Goal: Task Accomplishment & Management: Manage account settings

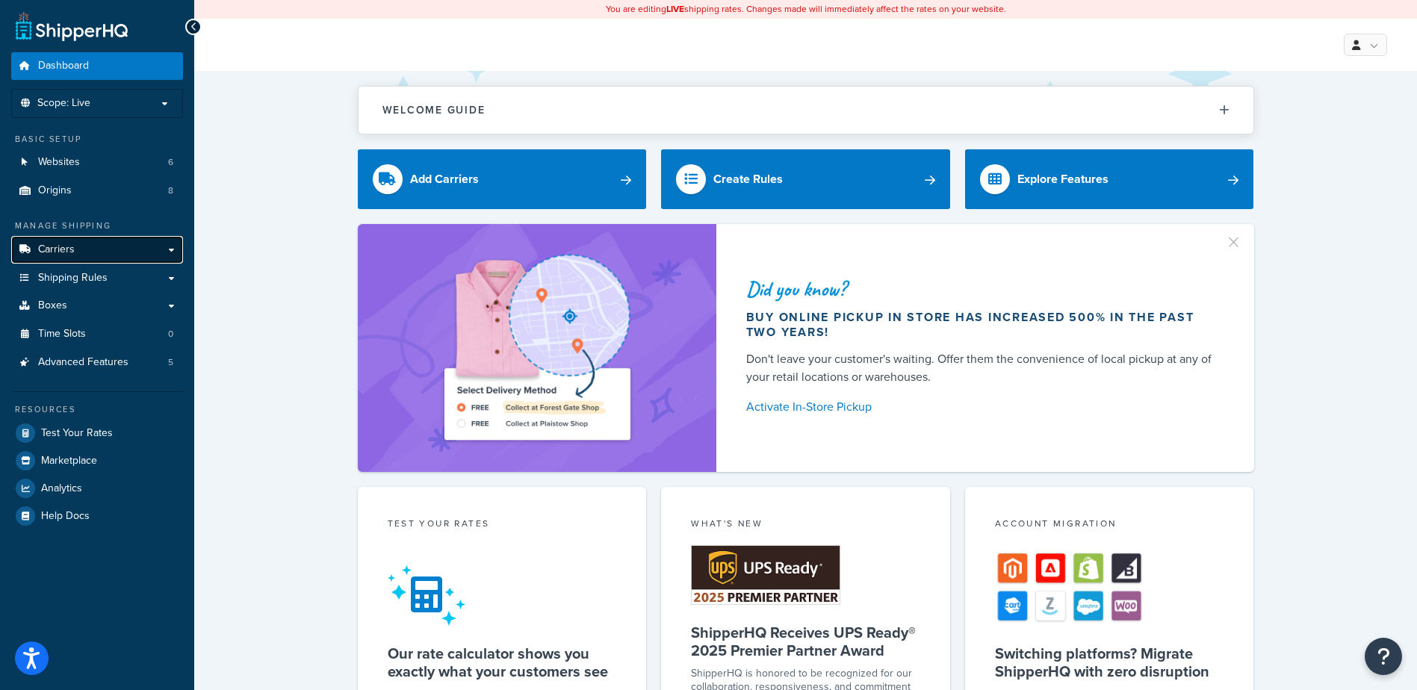
click at [78, 246] on link "Carriers" at bounding box center [97, 250] width 172 height 28
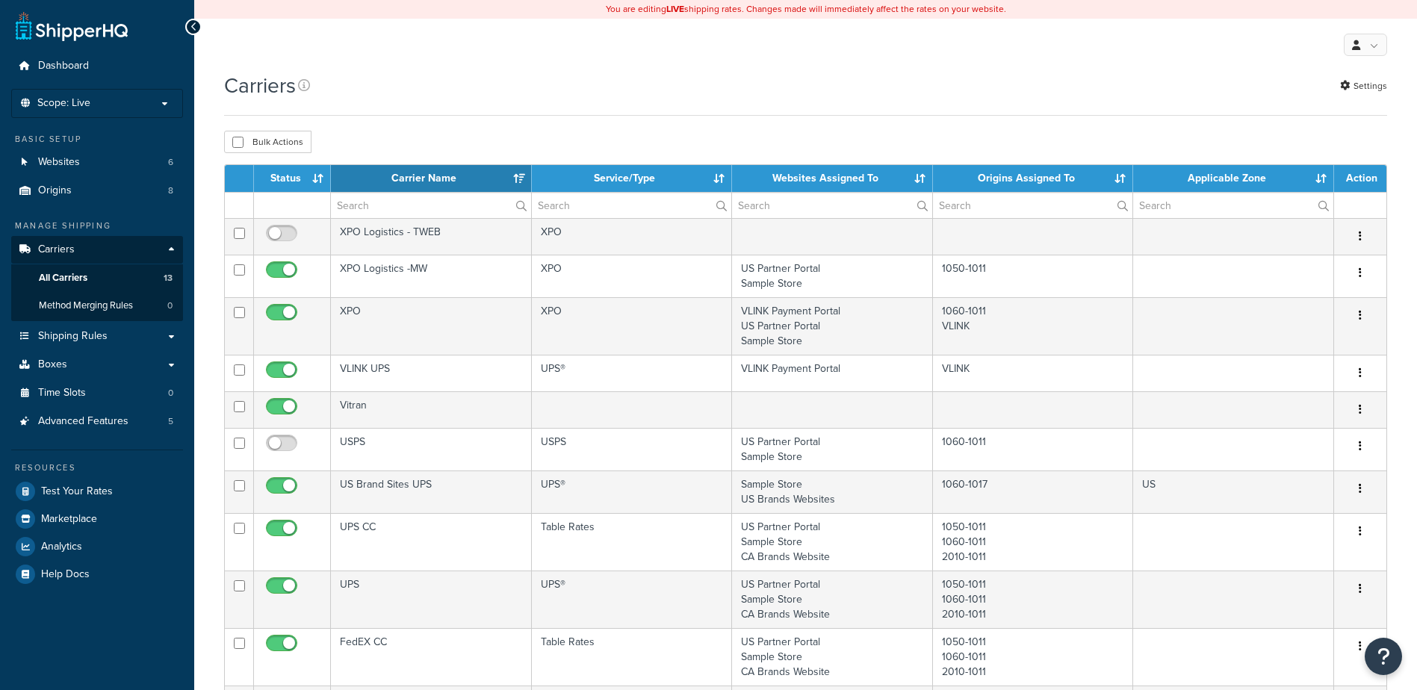
select select "15"
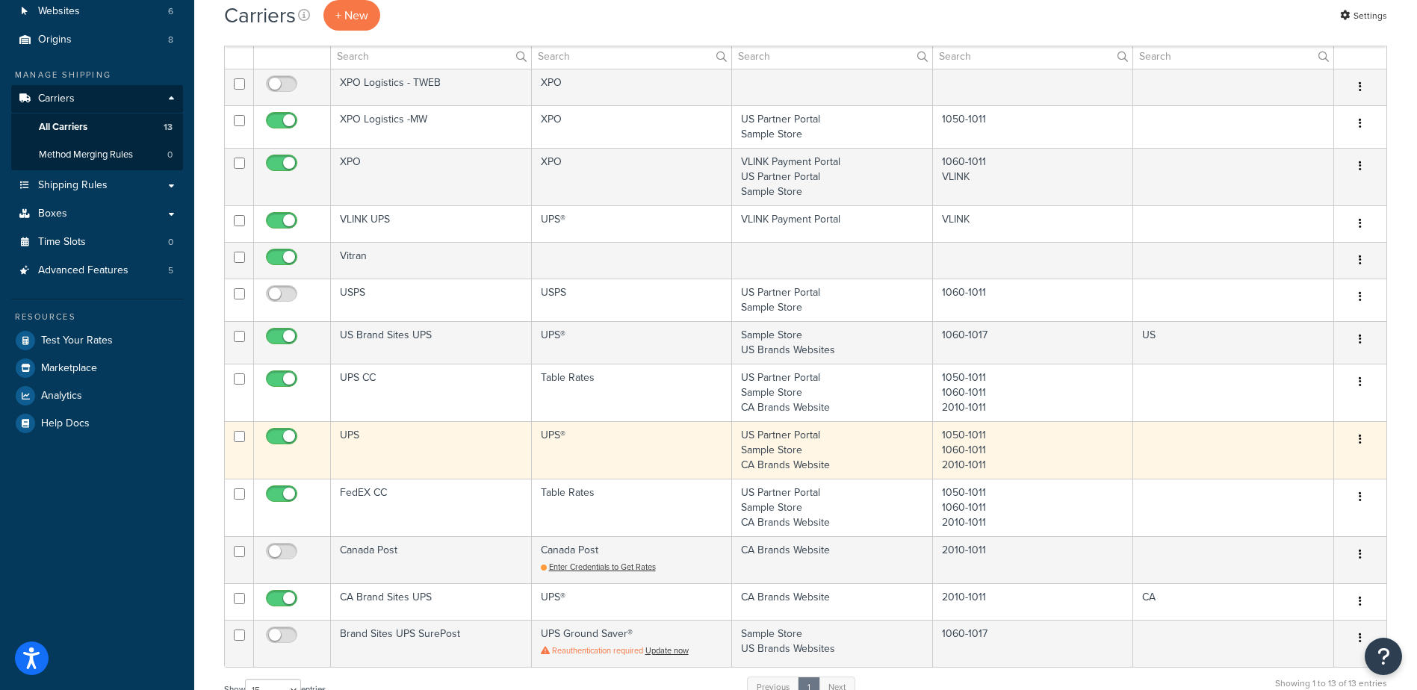
scroll to position [224, 0]
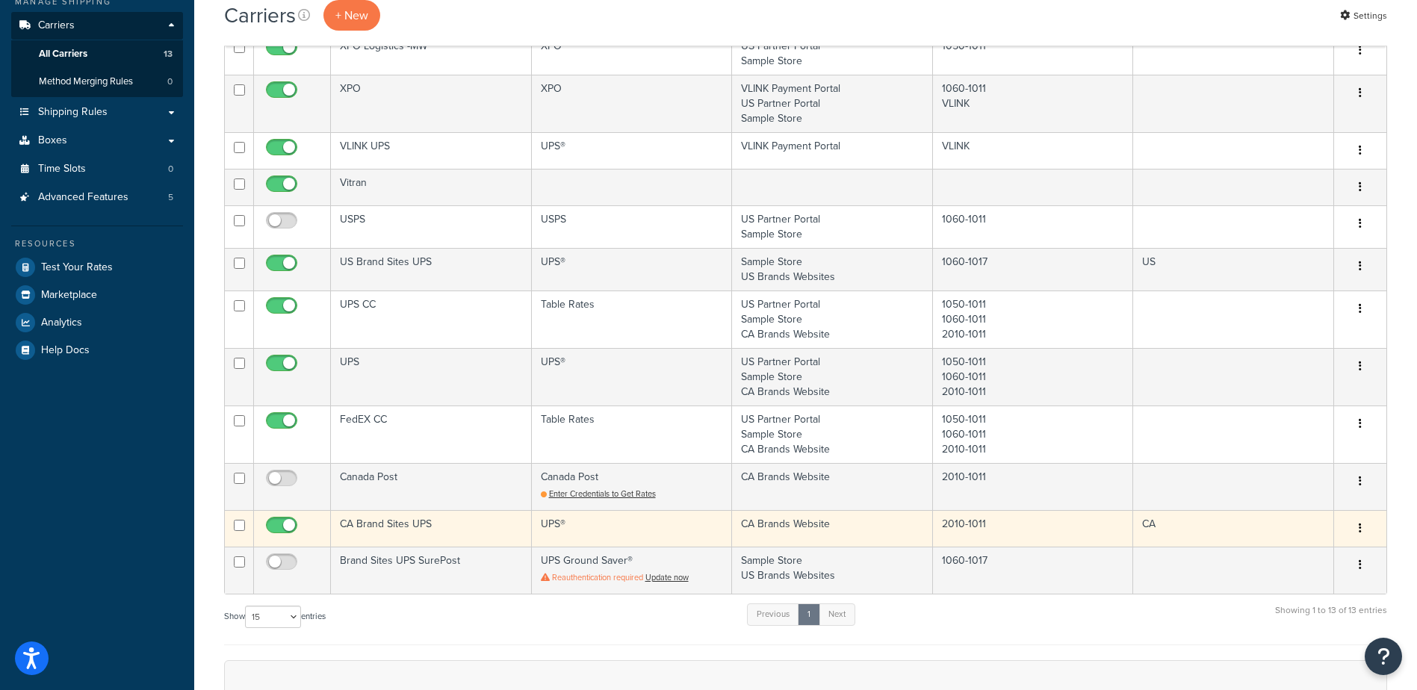
click at [396, 524] on td "CA Brand Sites UPS" at bounding box center [431, 528] width 201 height 37
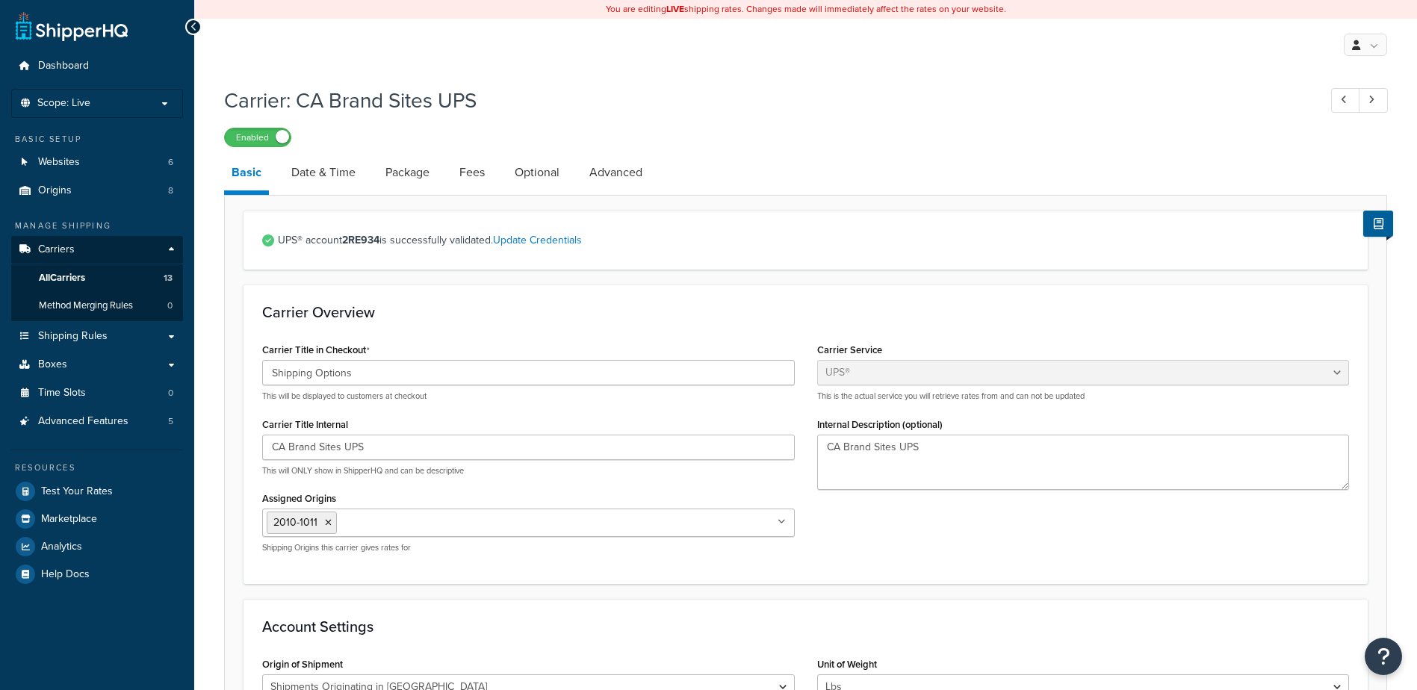
select select "ups"
select select "can"
select select "53"
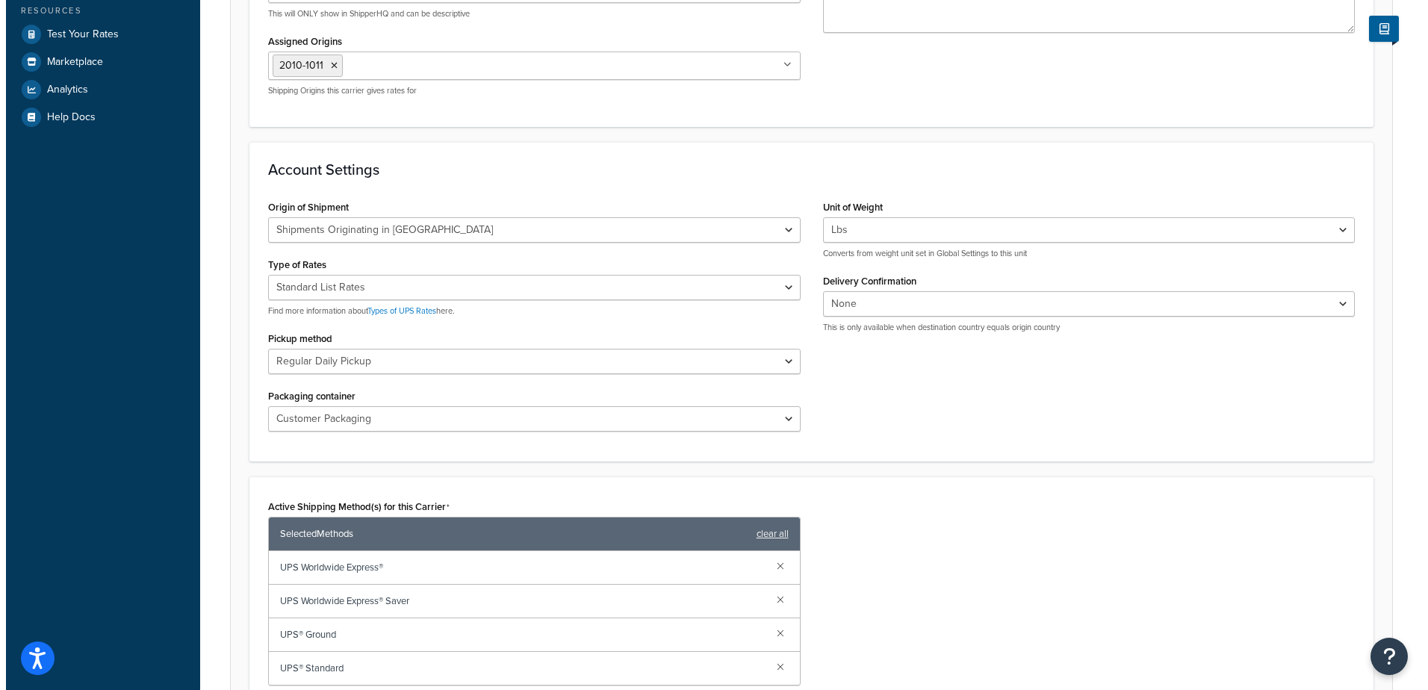
scroll to position [598, 0]
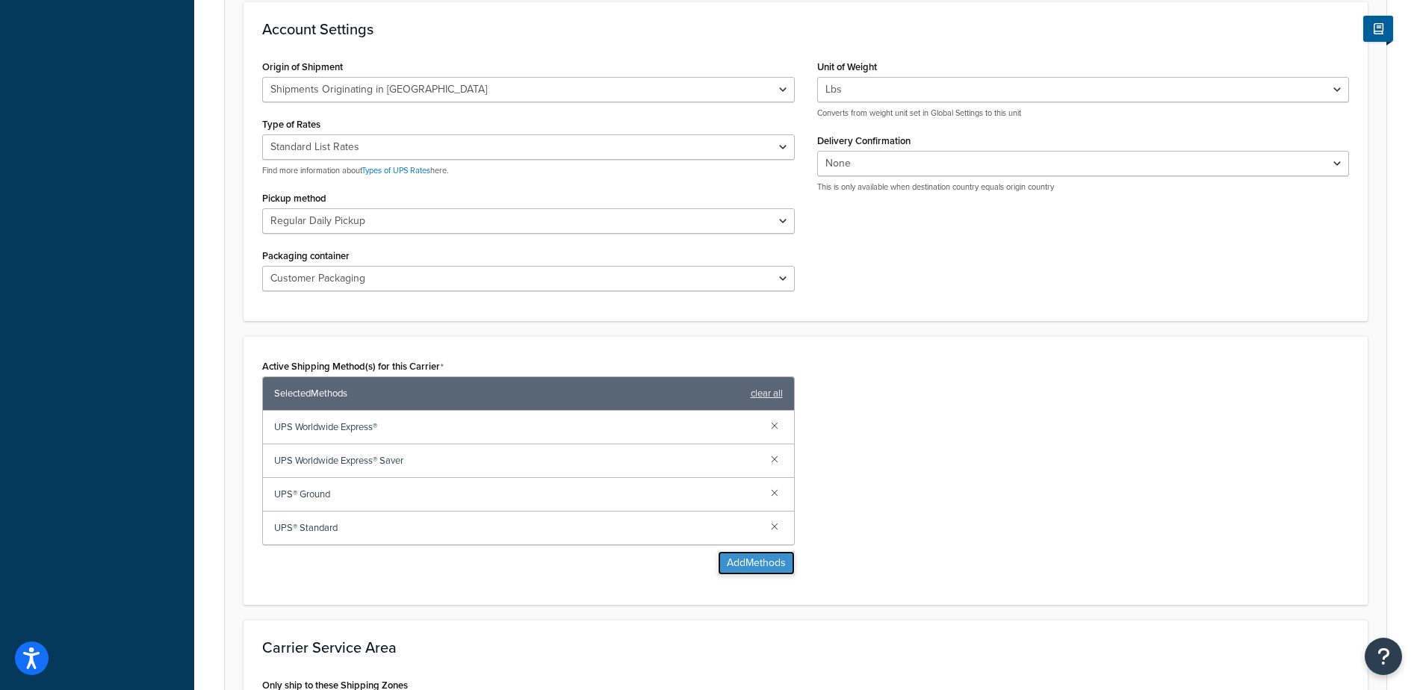
click at [758, 558] on button "Add Methods" at bounding box center [756, 563] width 77 height 24
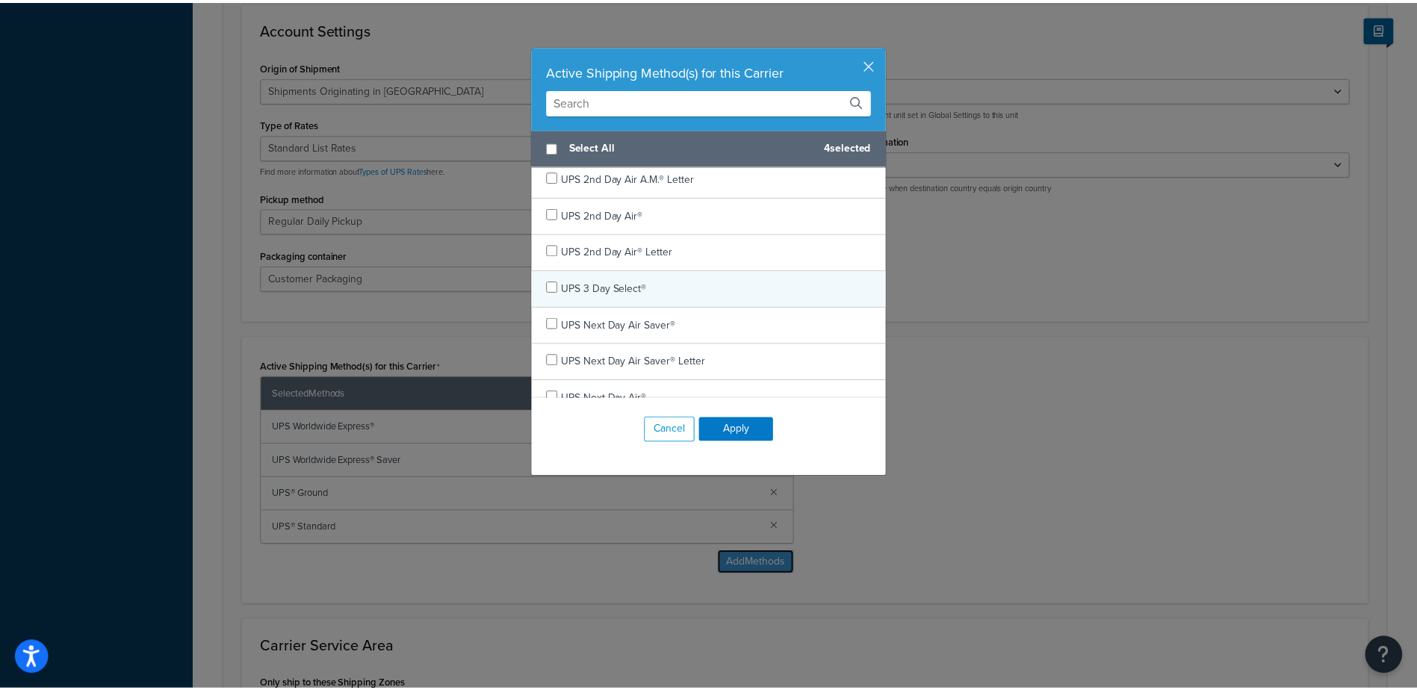
scroll to position [75, 0]
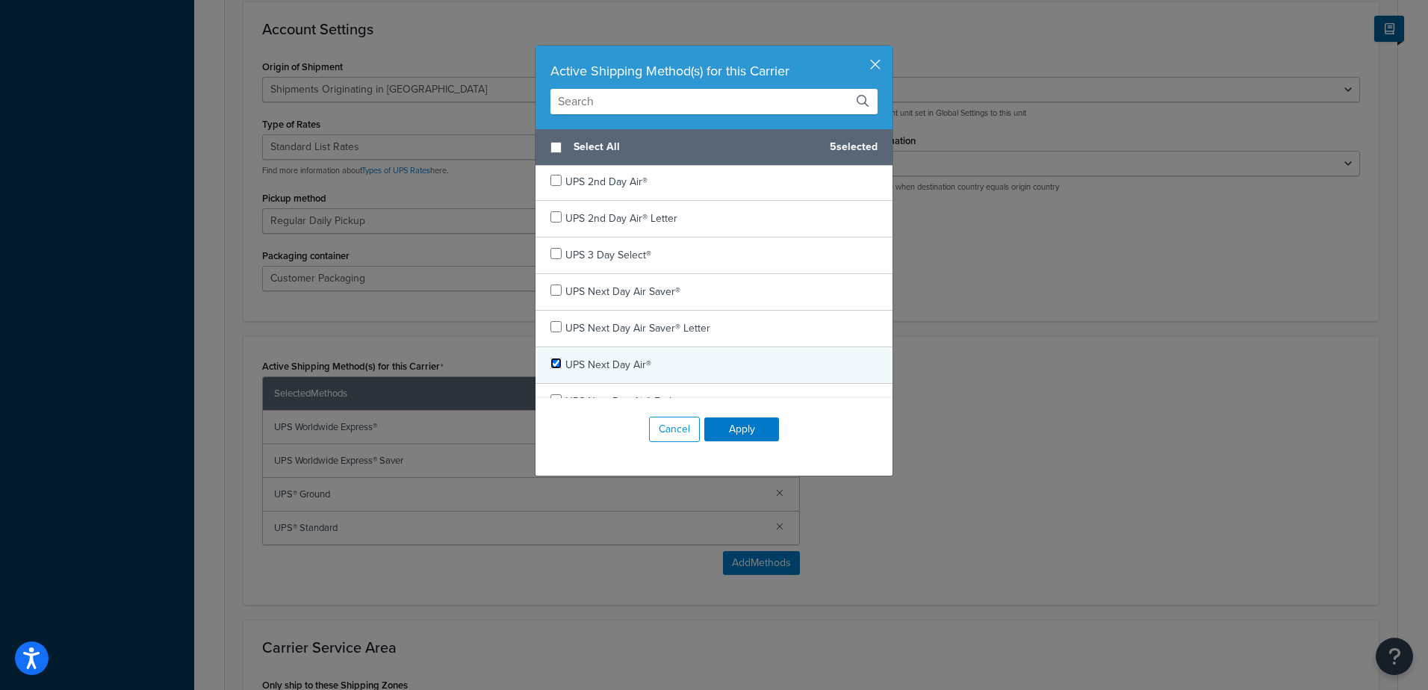
click at [551, 363] on input "checkbox" at bounding box center [556, 363] width 11 height 11
checkbox input "true"
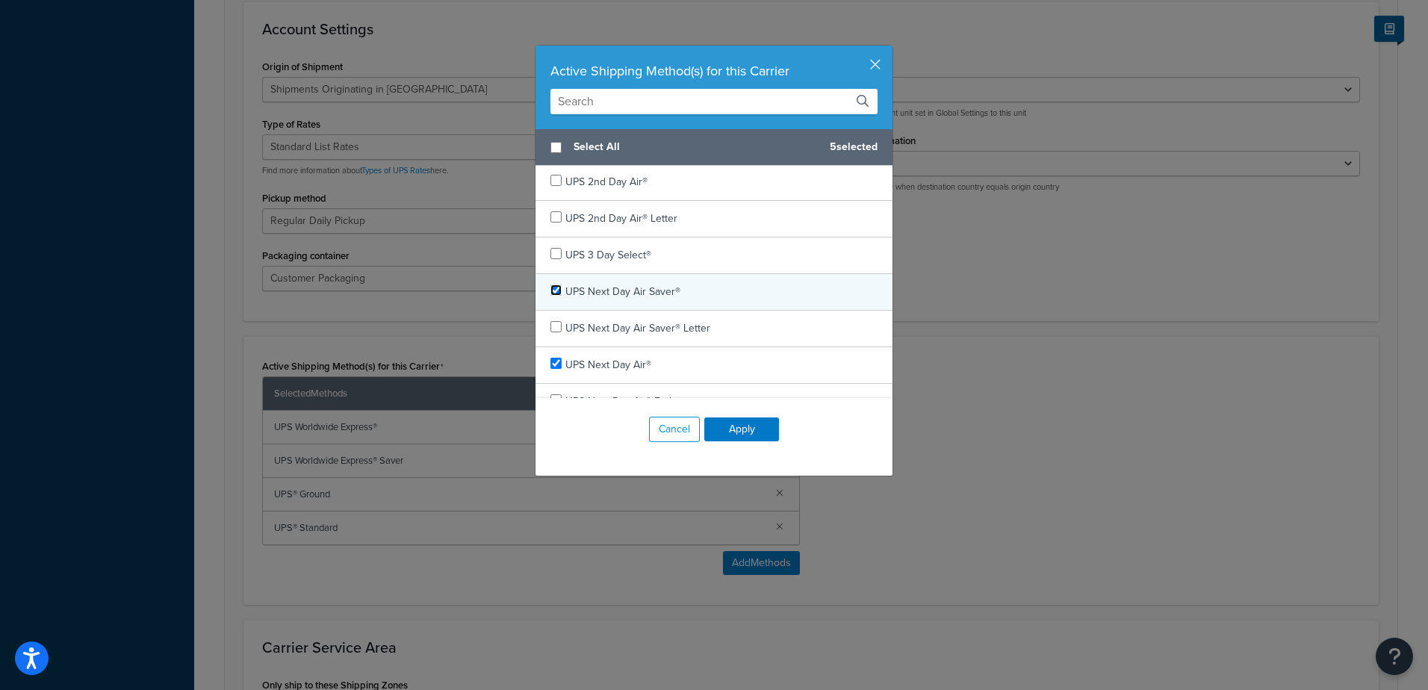
click at [551, 294] on input "checkbox" at bounding box center [556, 290] width 11 height 11
checkbox input "true"
click at [748, 428] on button "Apply" at bounding box center [742, 430] width 75 height 24
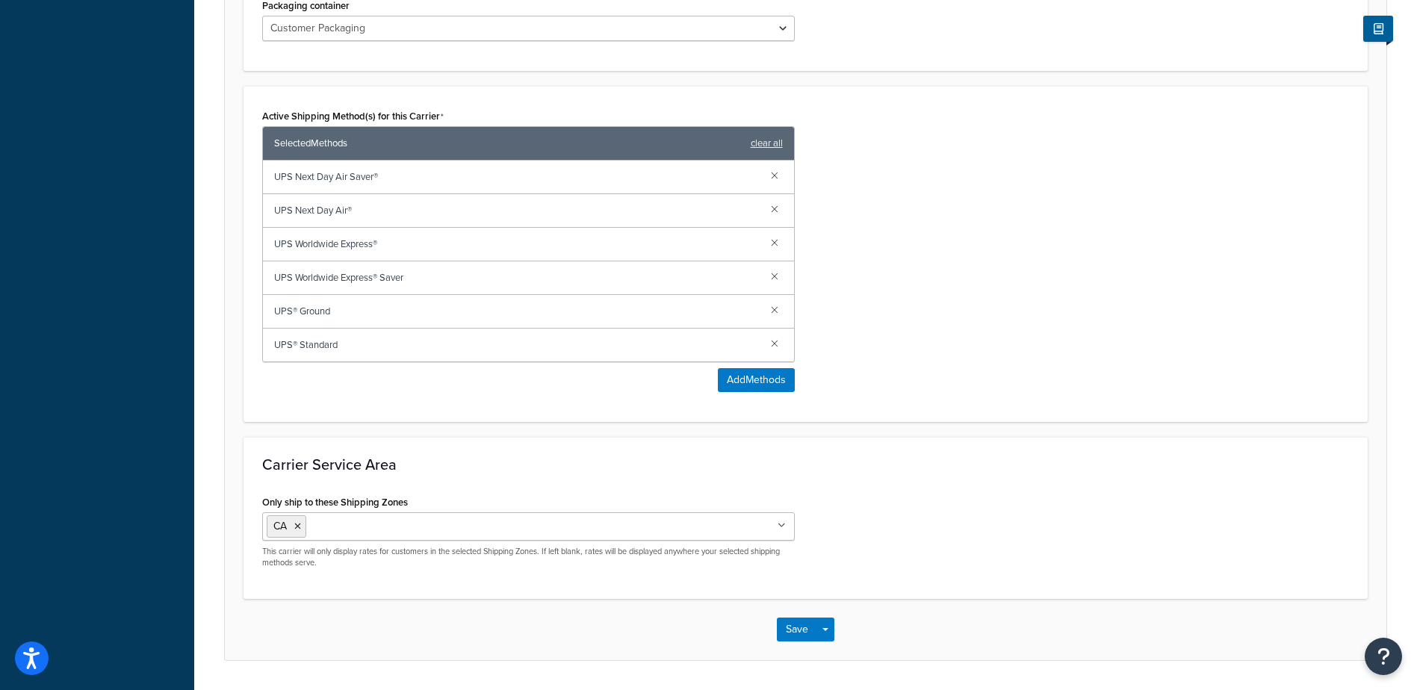
scroll to position [894, 0]
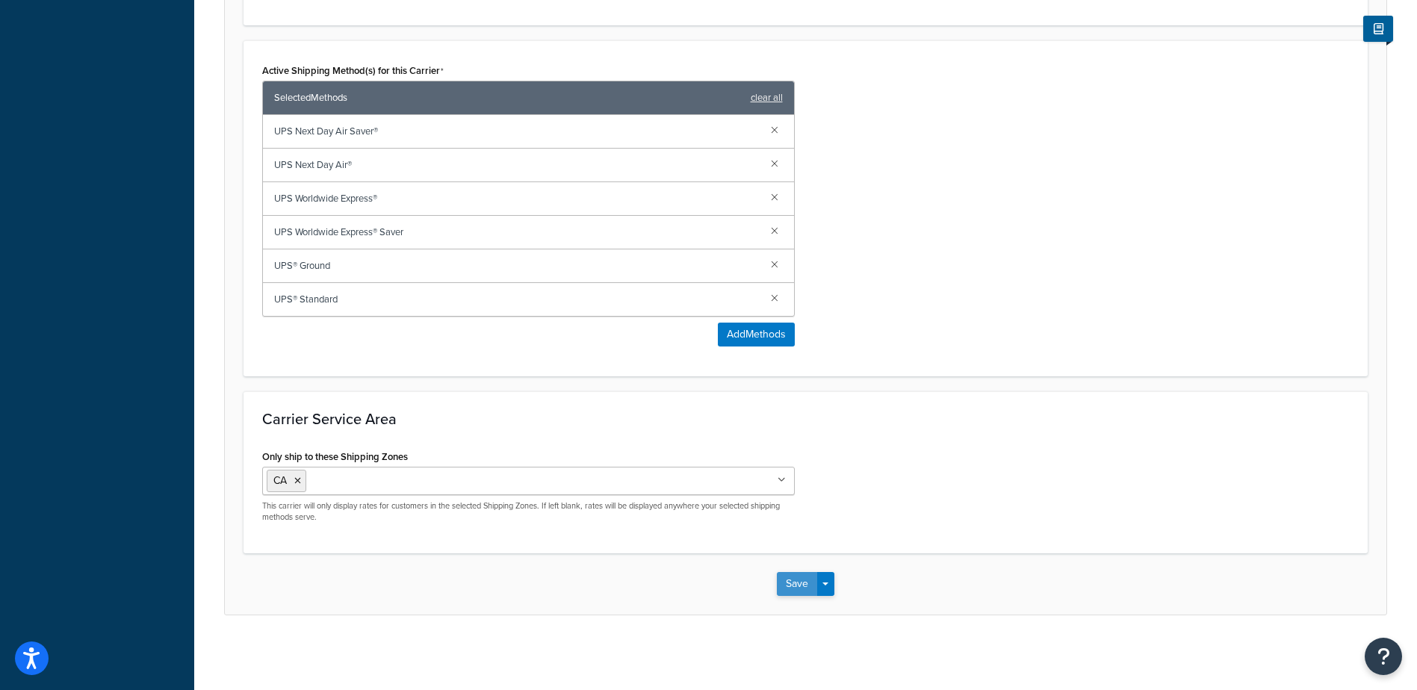
click at [794, 580] on button "Save" at bounding box center [797, 584] width 40 height 24
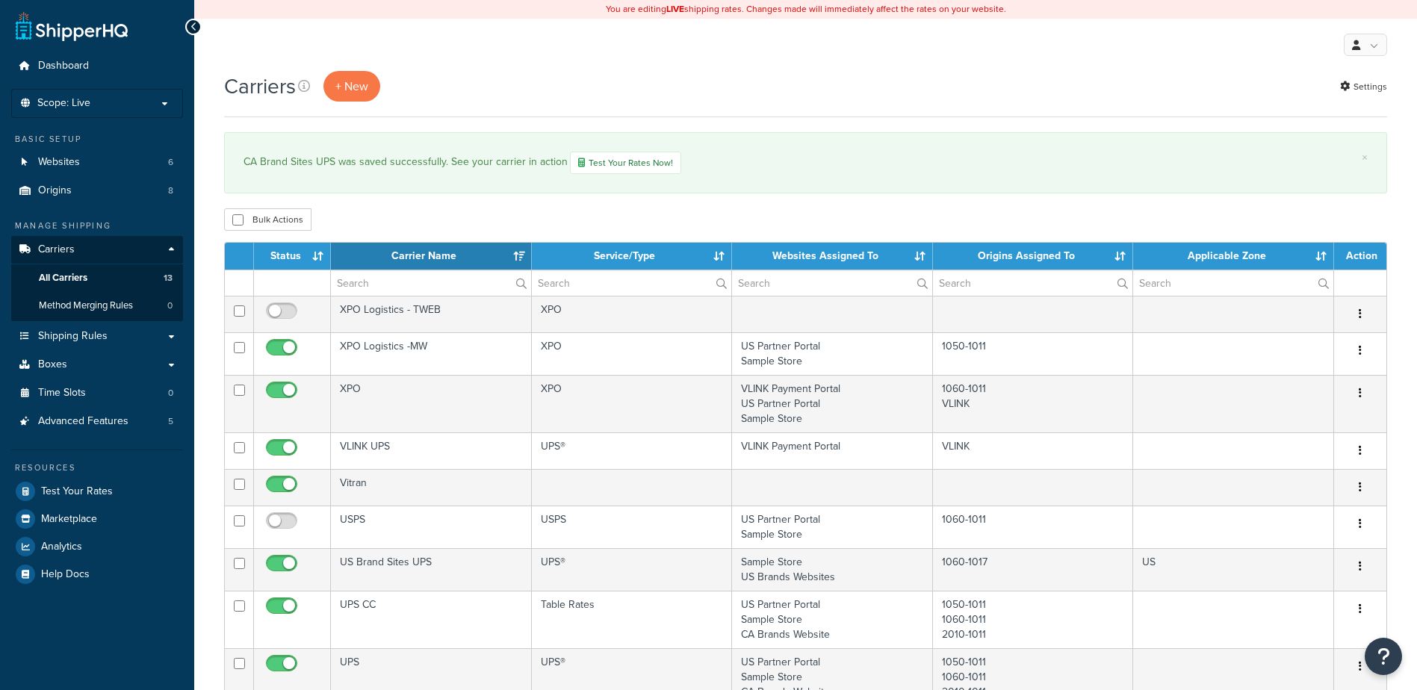
select select "15"
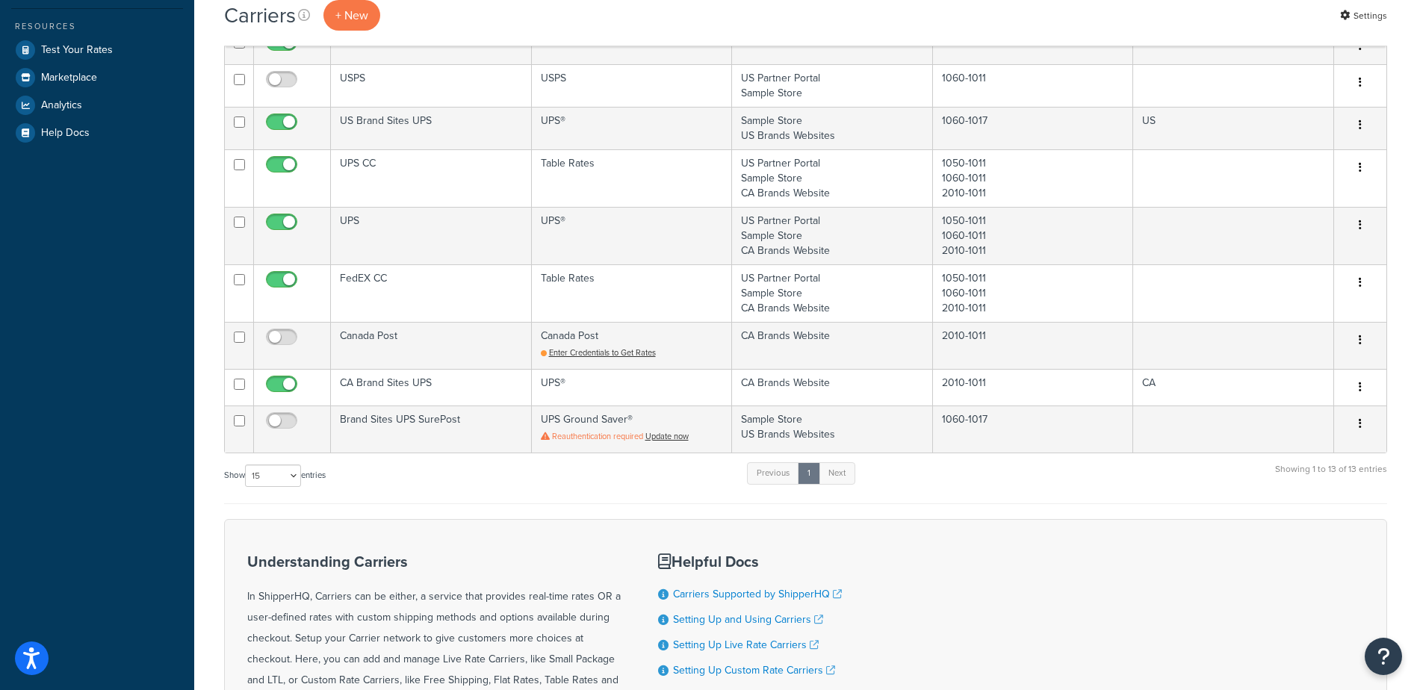
scroll to position [523, 0]
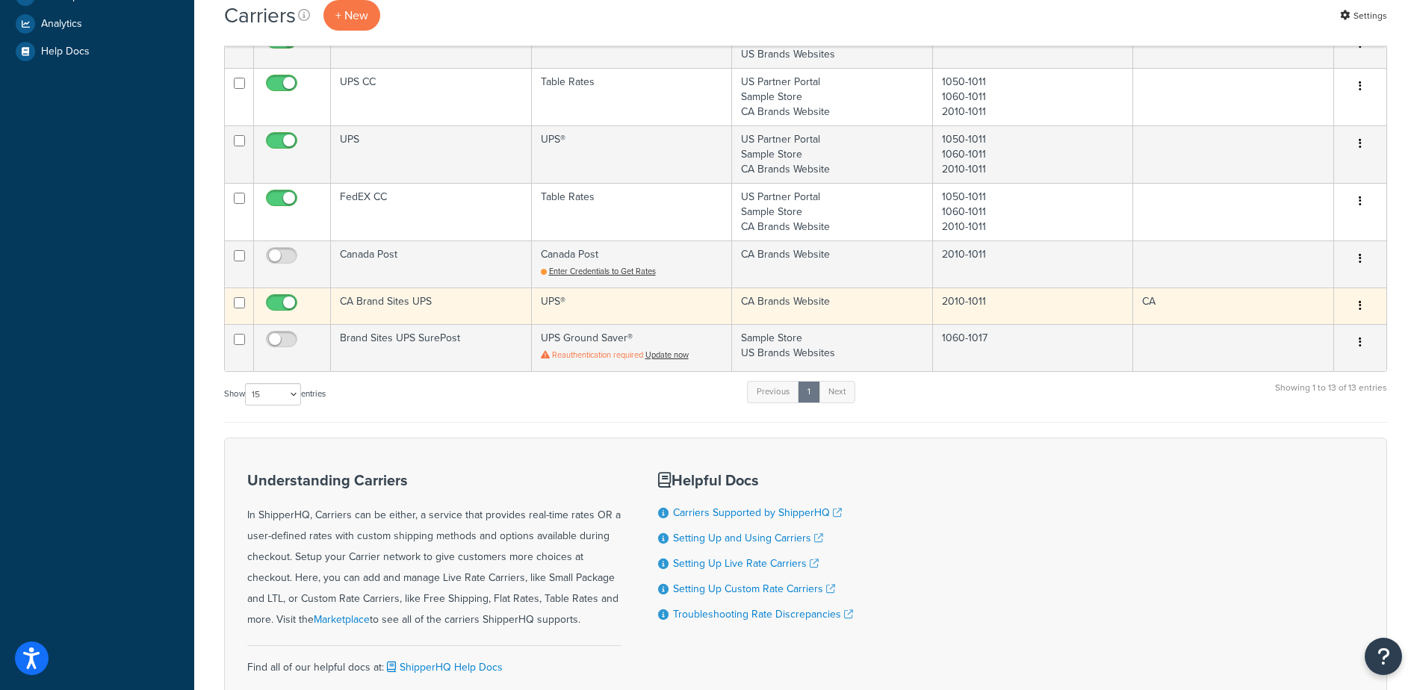
click at [1363, 303] on button "button" at bounding box center [1360, 306] width 21 height 24
click at [1289, 333] on link "Edit" at bounding box center [1300, 336] width 118 height 31
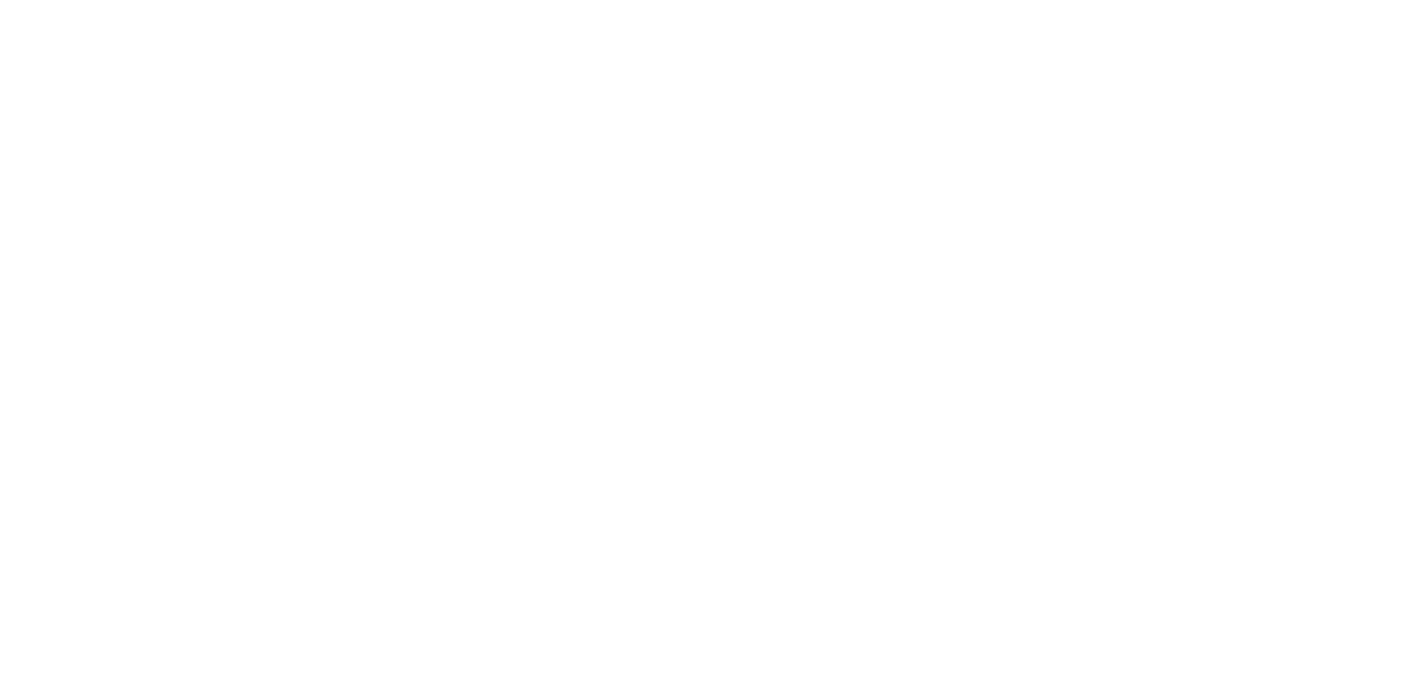
select select "ups"
select select "can"
select select "53"
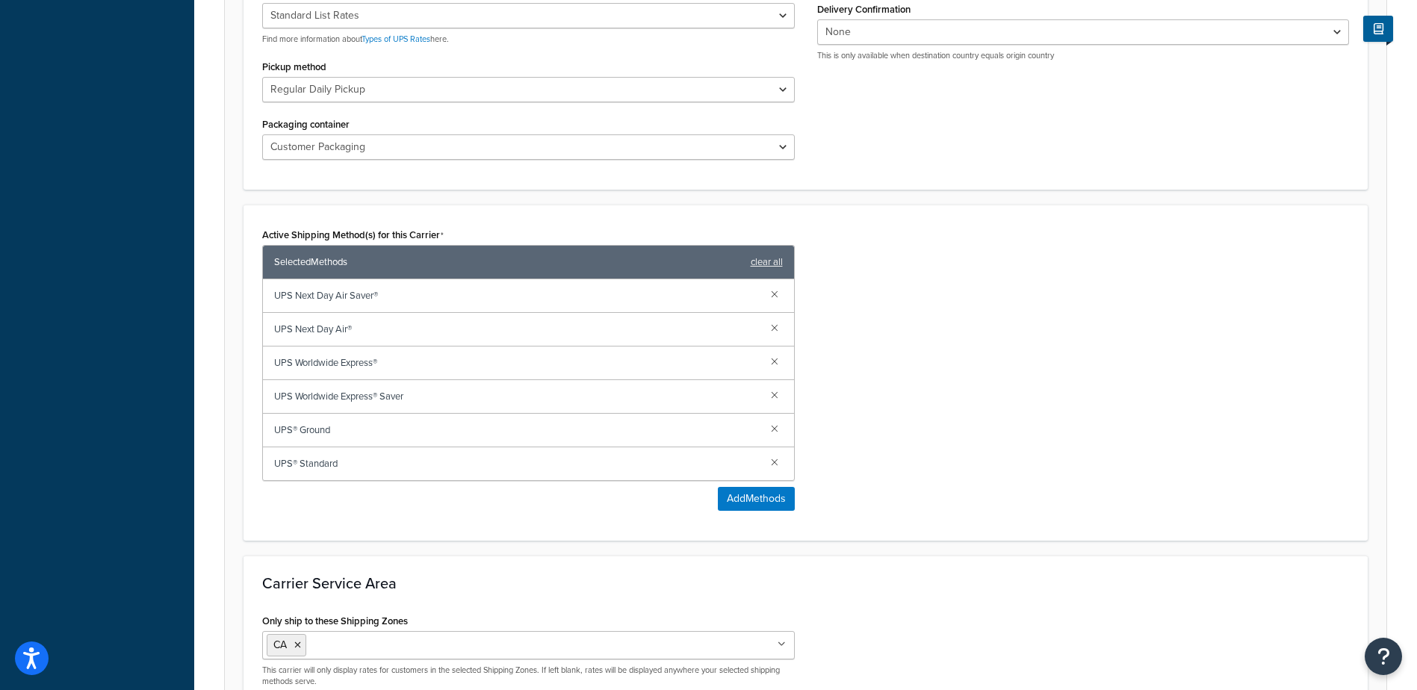
scroll to position [894, 0]
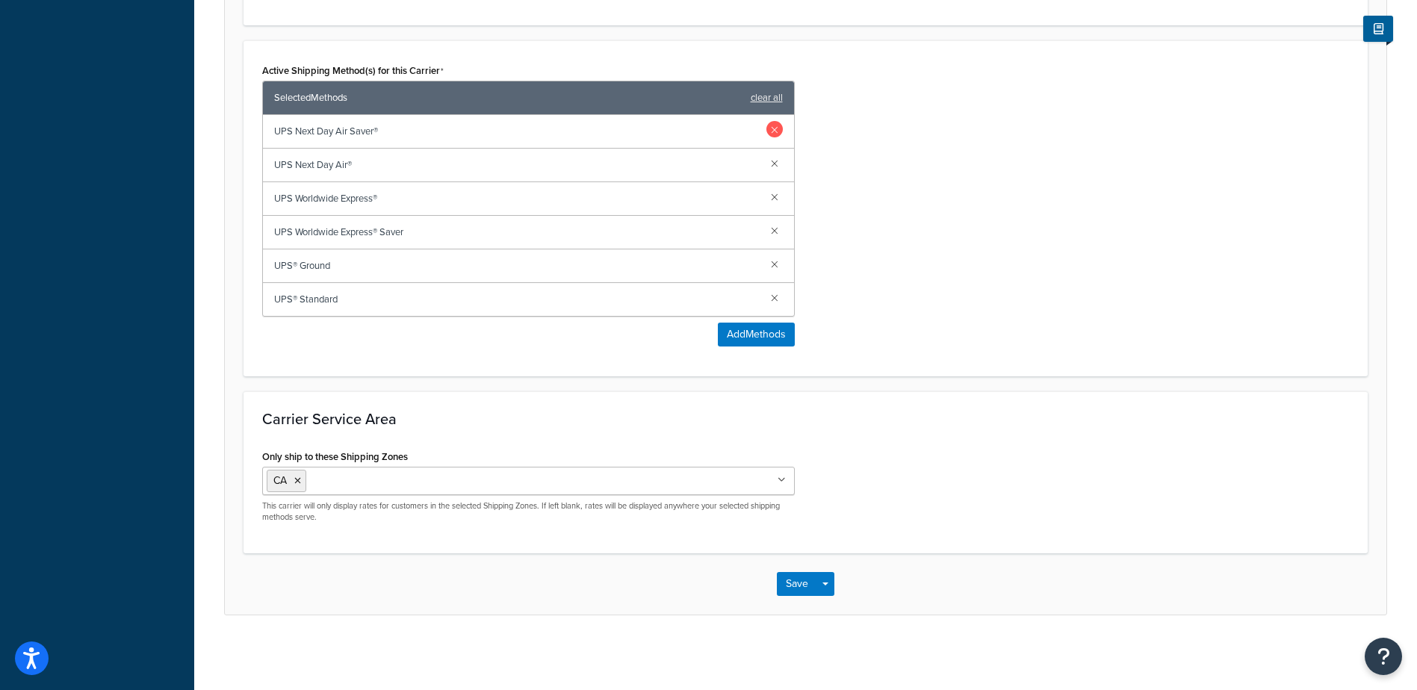
click at [773, 166] on link at bounding box center [775, 163] width 16 height 16
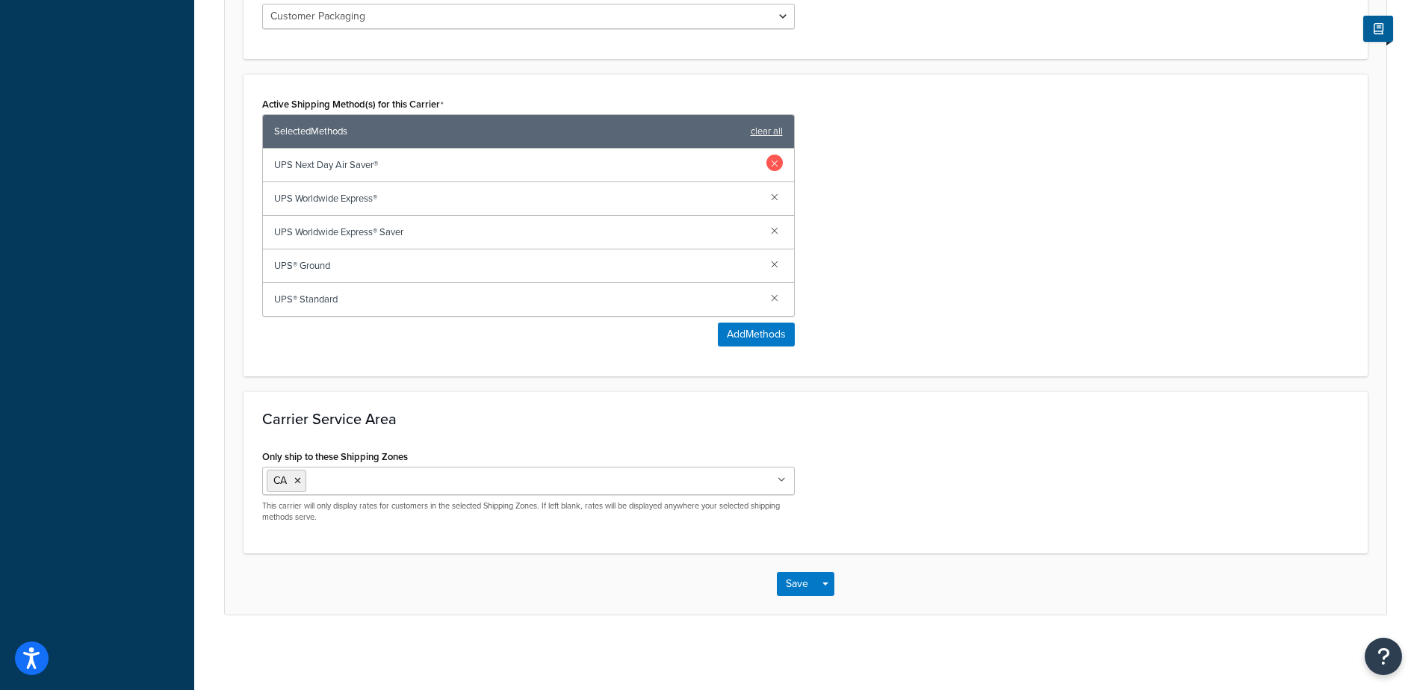
click at [778, 165] on link at bounding box center [775, 163] width 16 height 16
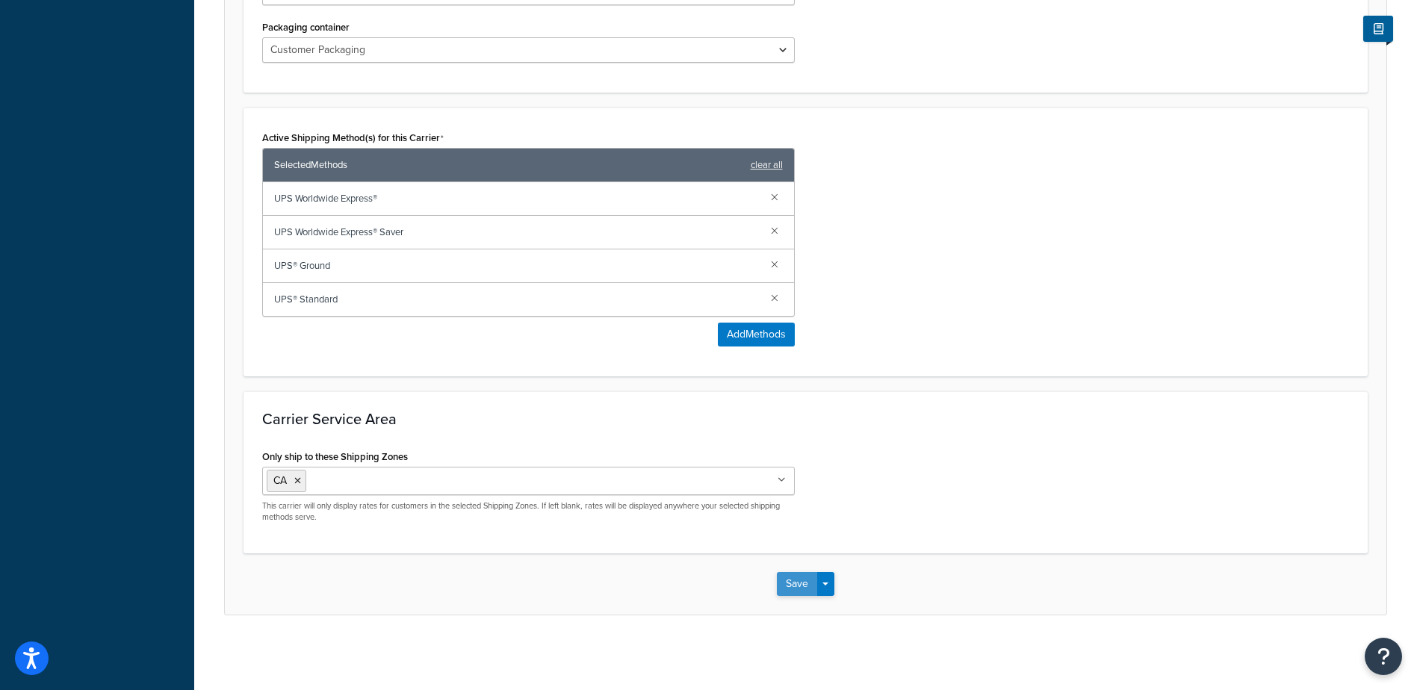
click at [805, 585] on button "Save" at bounding box center [797, 584] width 40 height 24
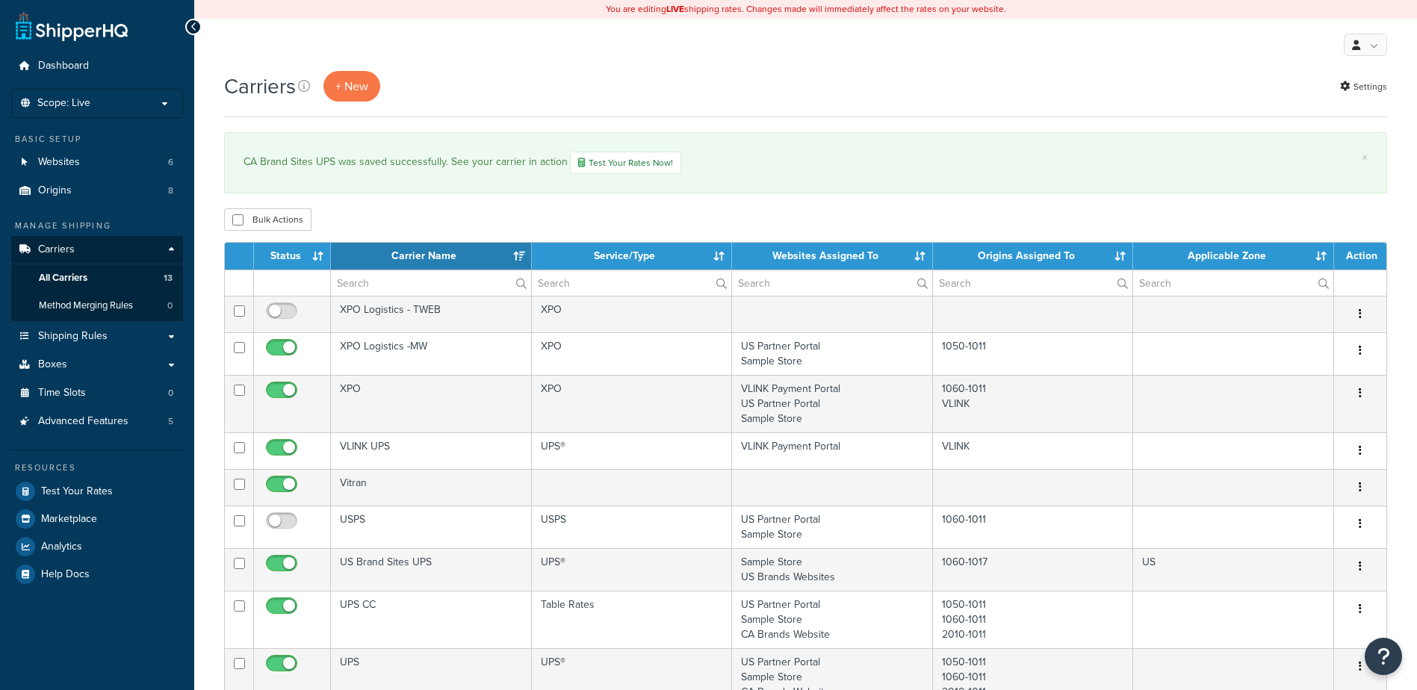
select select "15"
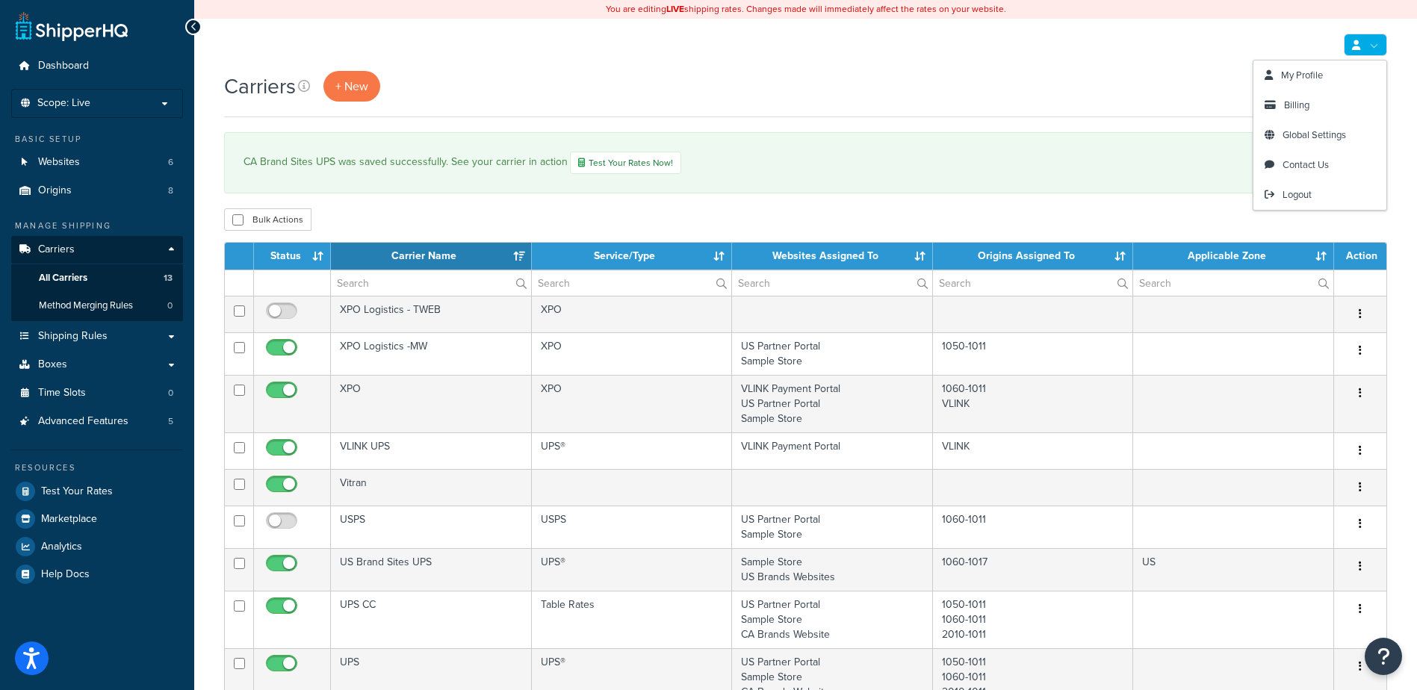
click at [1363, 45] on link at bounding box center [1365, 45] width 43 height 22
click at [1304, 192] on span "Logout" at bounding box center [1297, 195] width 29 height 14
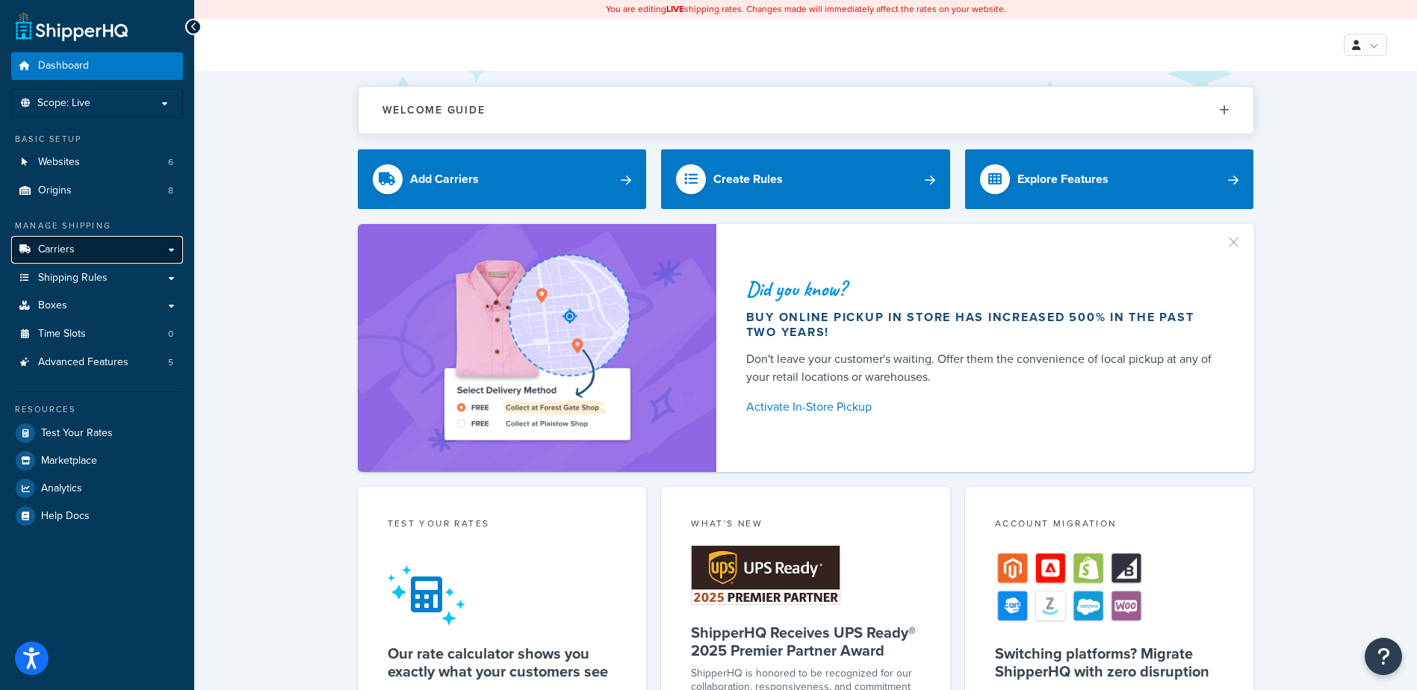
click at [81, 247] on link "Carriers" at bounding box center [97, 250] width 172 height 28
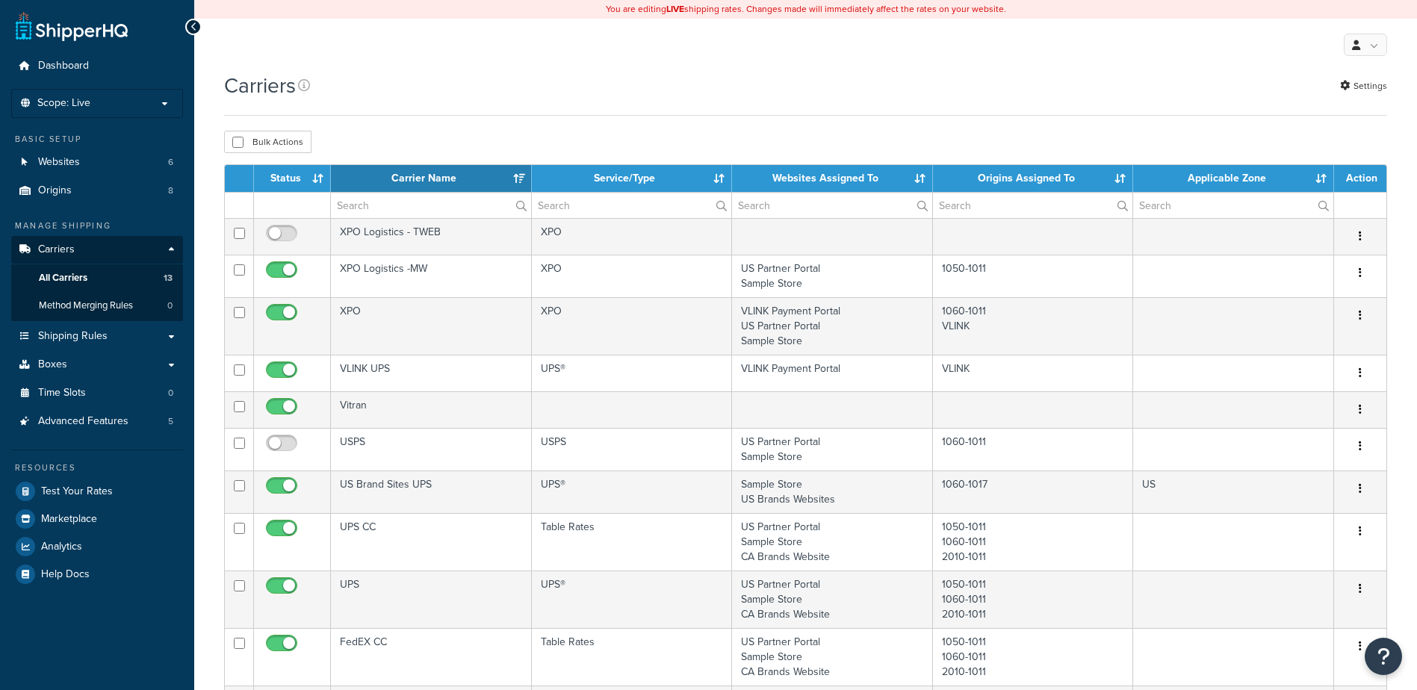
select select "15"
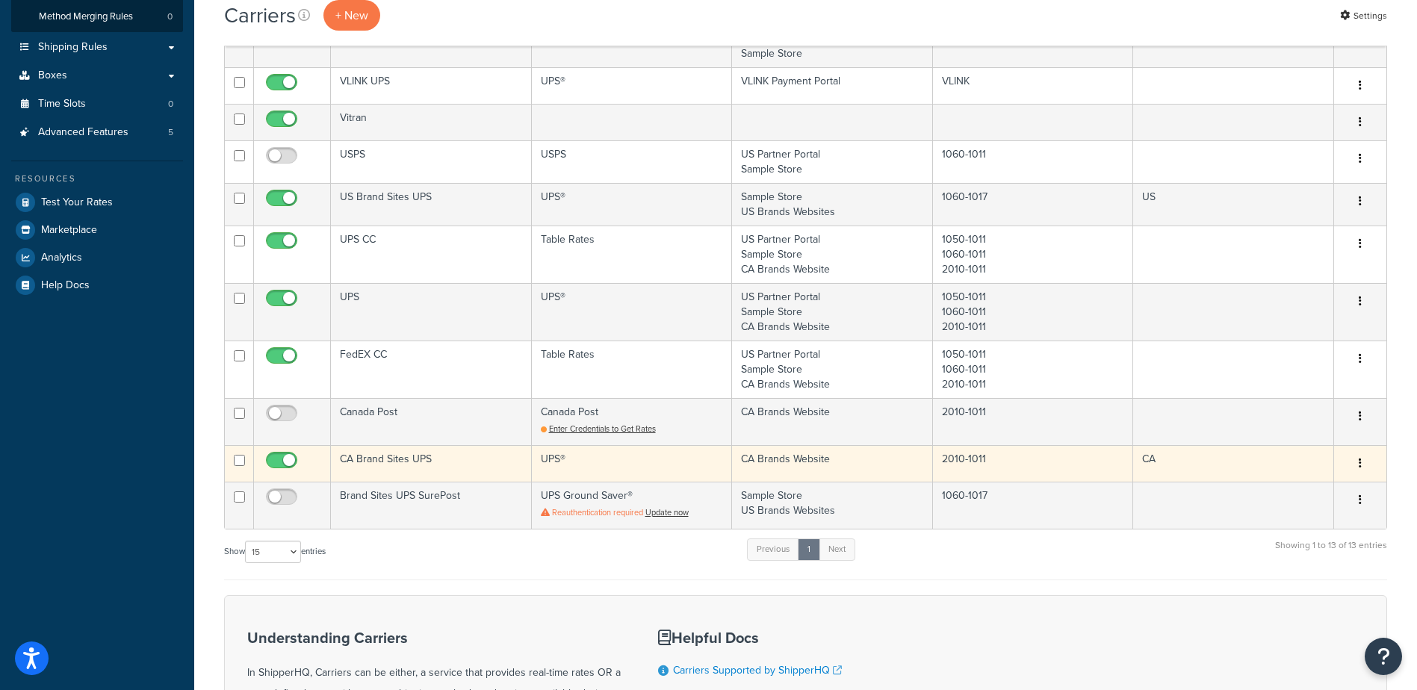
scroll to position [299, 0]
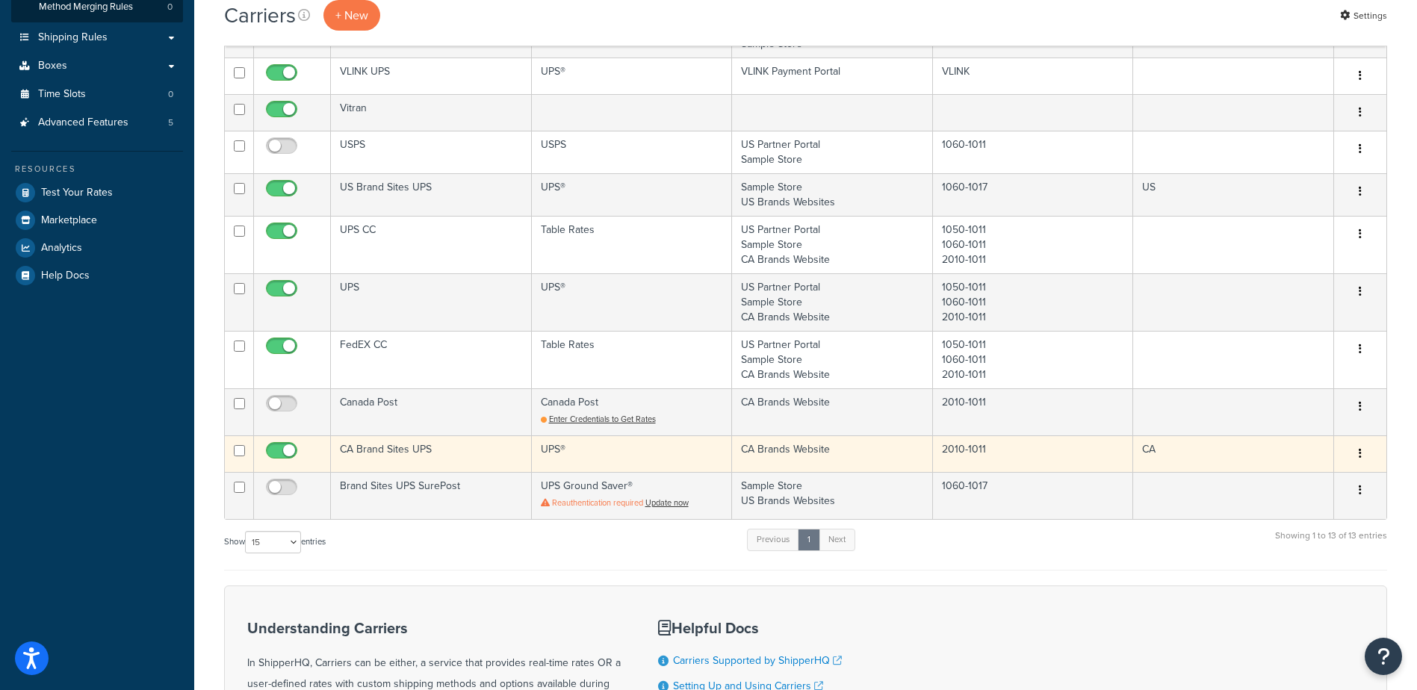
click at [1363, 447] on button "button" at bounding box center [1360, 454] width 21 height 24
click at [1282, 484] on link "Edit" at bounding box center [1300, 483] width 118 height 31
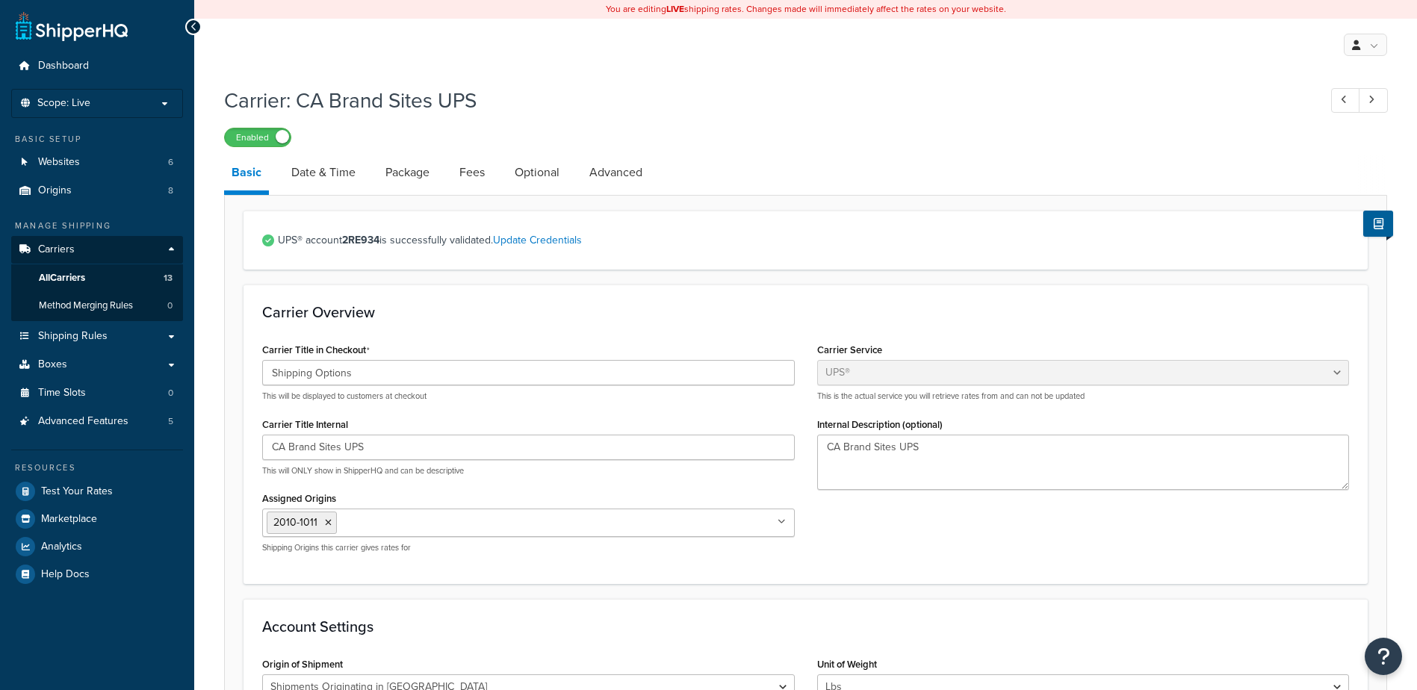
select select "ups"
select select "can"
select select "53"
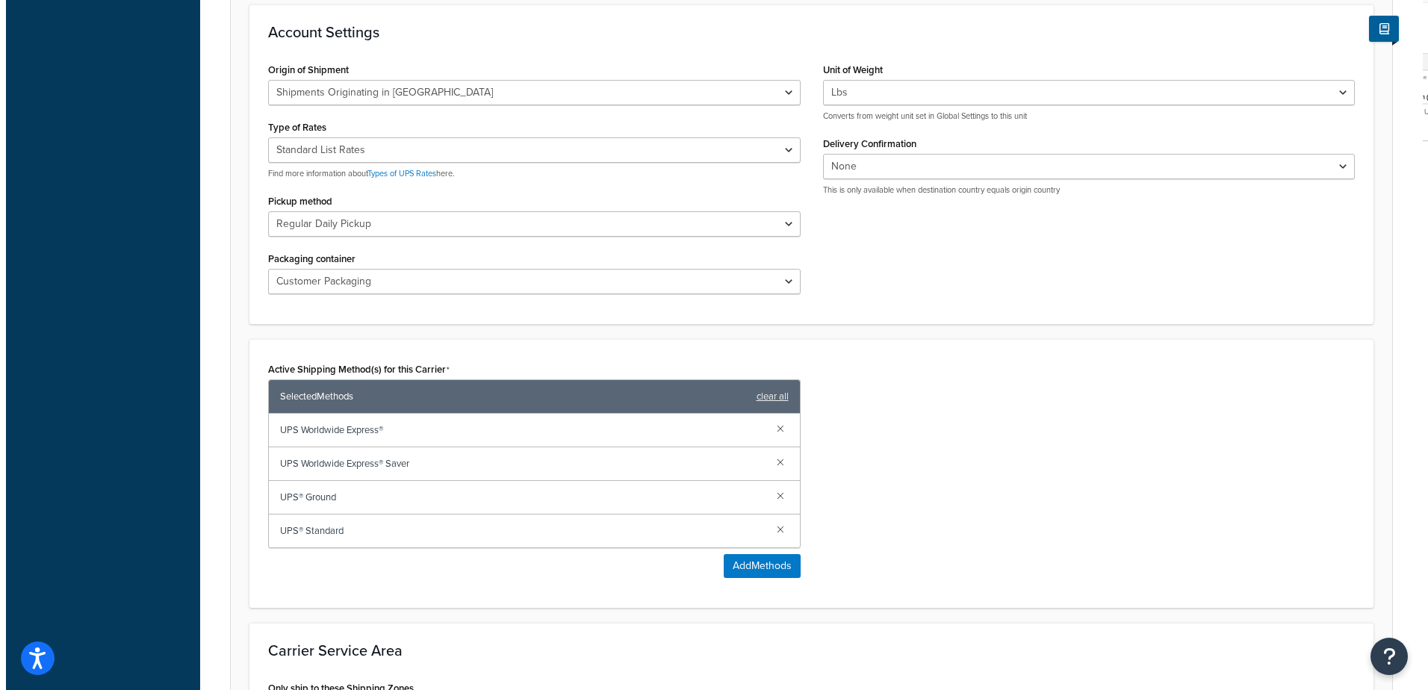
scroll to position [598, 0]
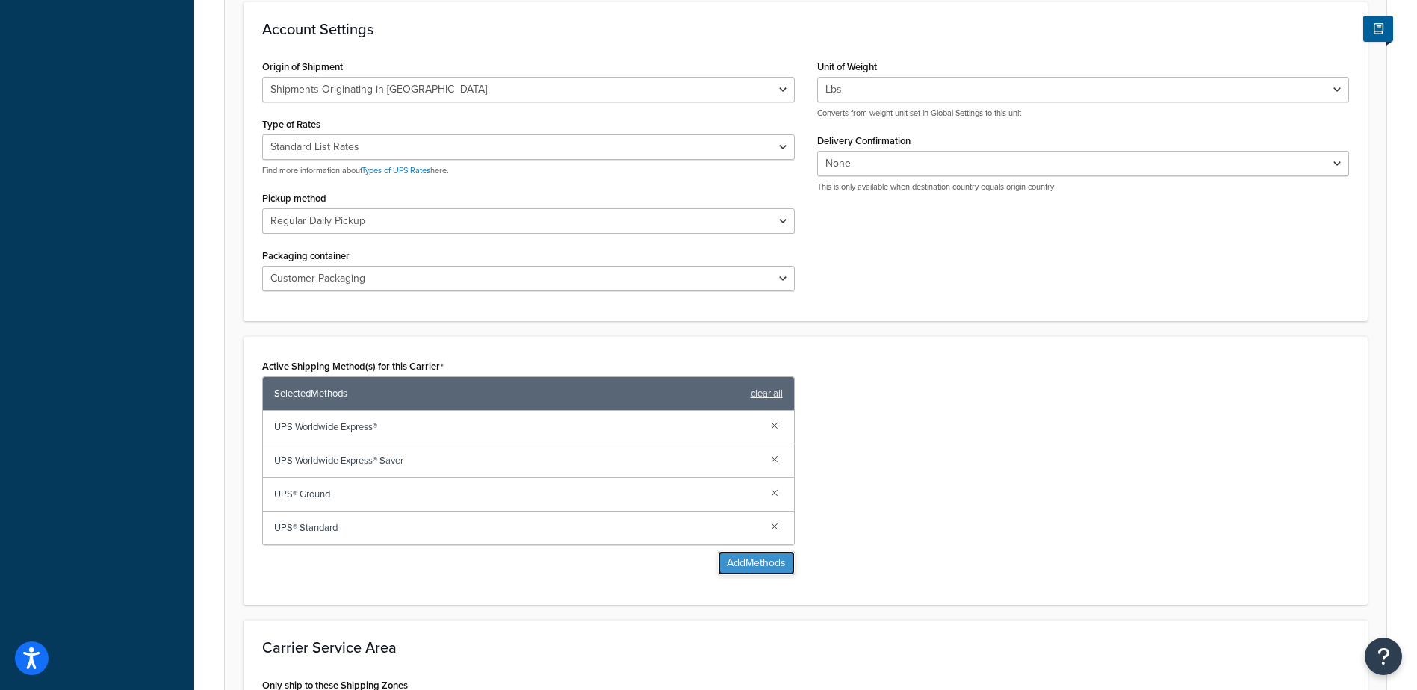
click at [737, 559] on button "Add Methods" at bounding box center [756, 563] width 77 height 24
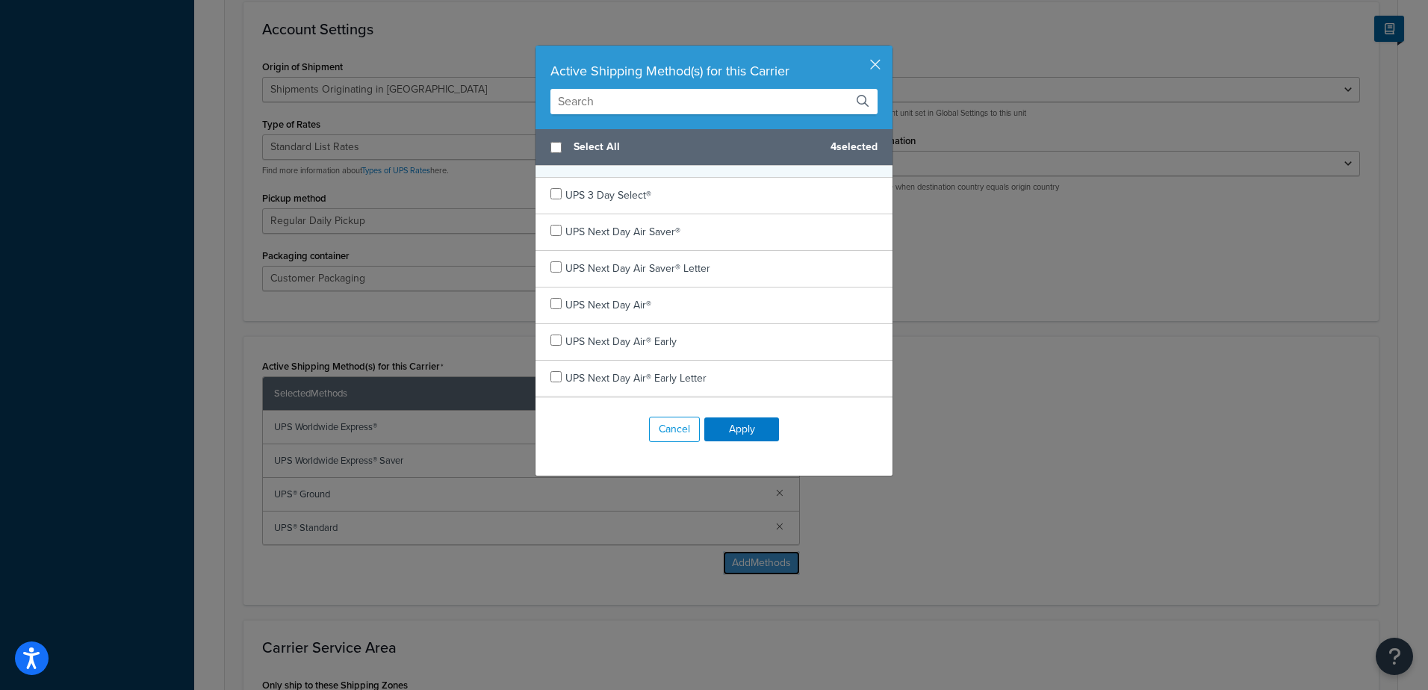
scroll to position [149, 0]
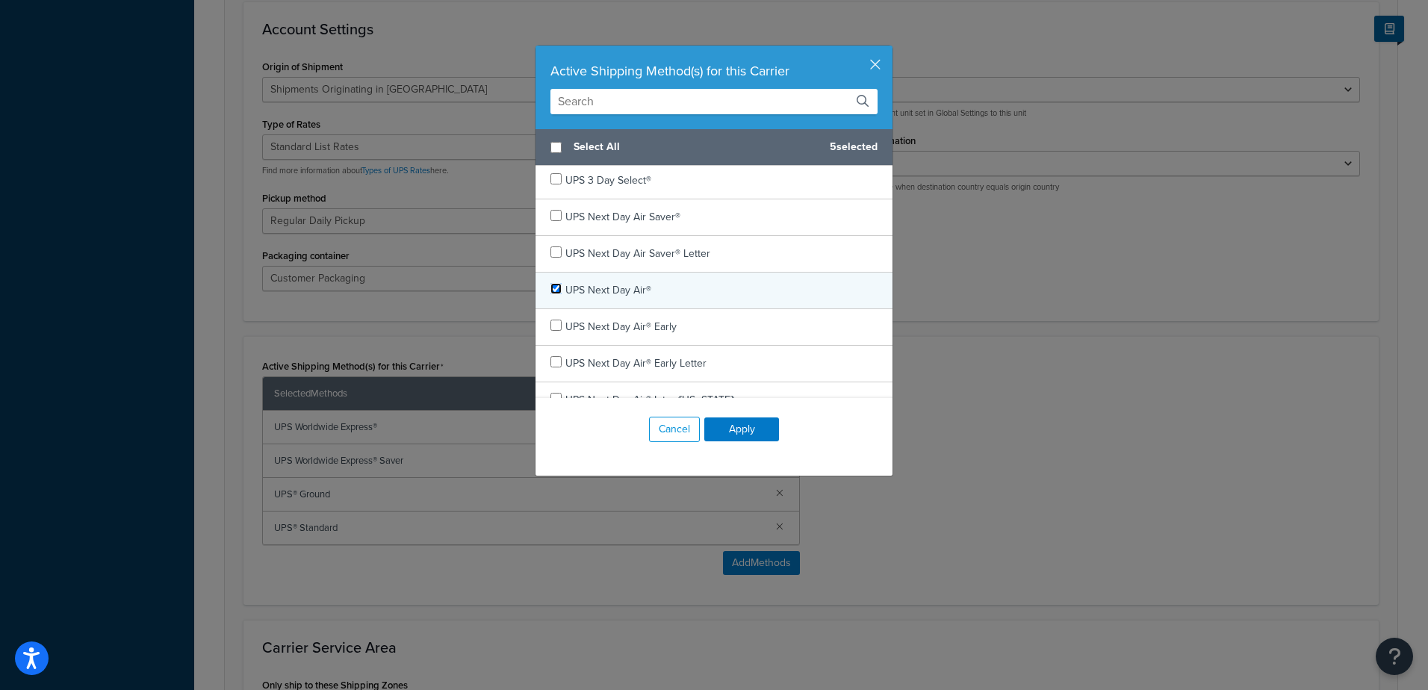
click at [551, 288] on input "checkbox" at bounding box center [556, 288] width 11 height 11
checkbox input "true"
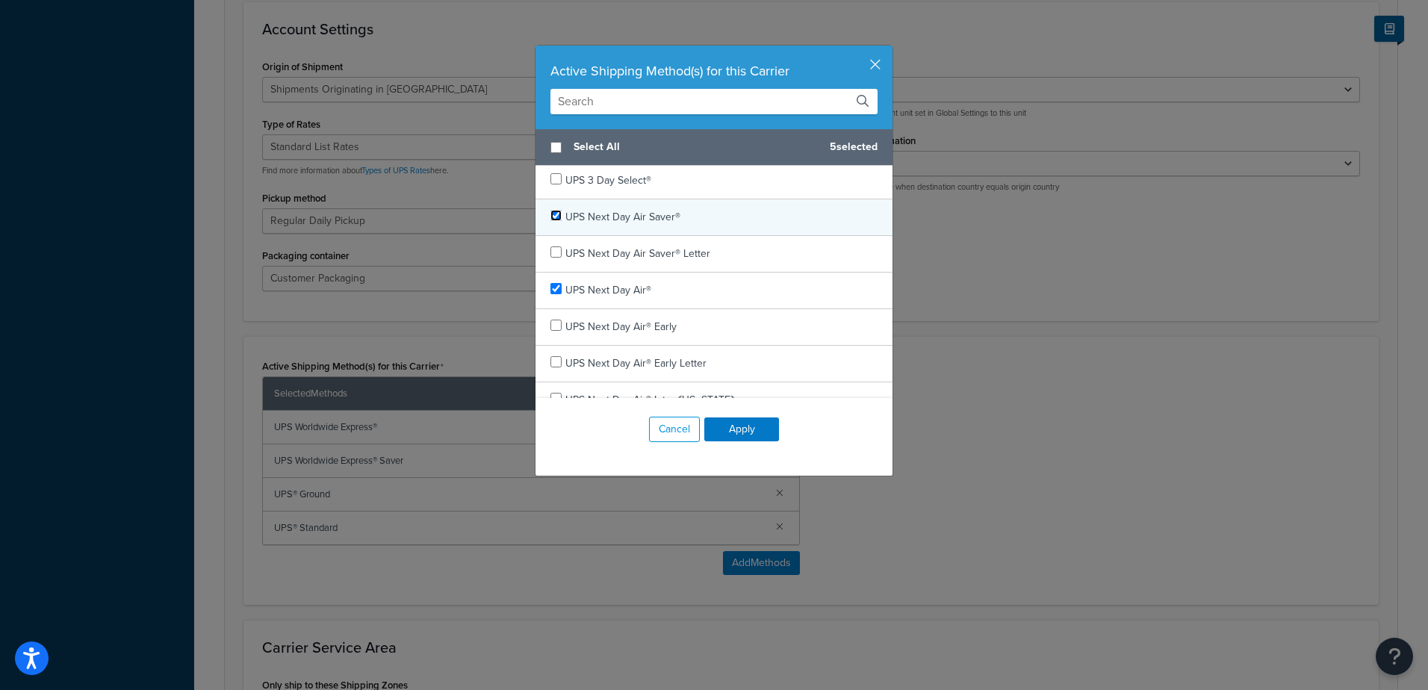
click at [551, 213] on input "checkbox" at bounding box center [556, 215] width 11 height 11
checkbox input "true"
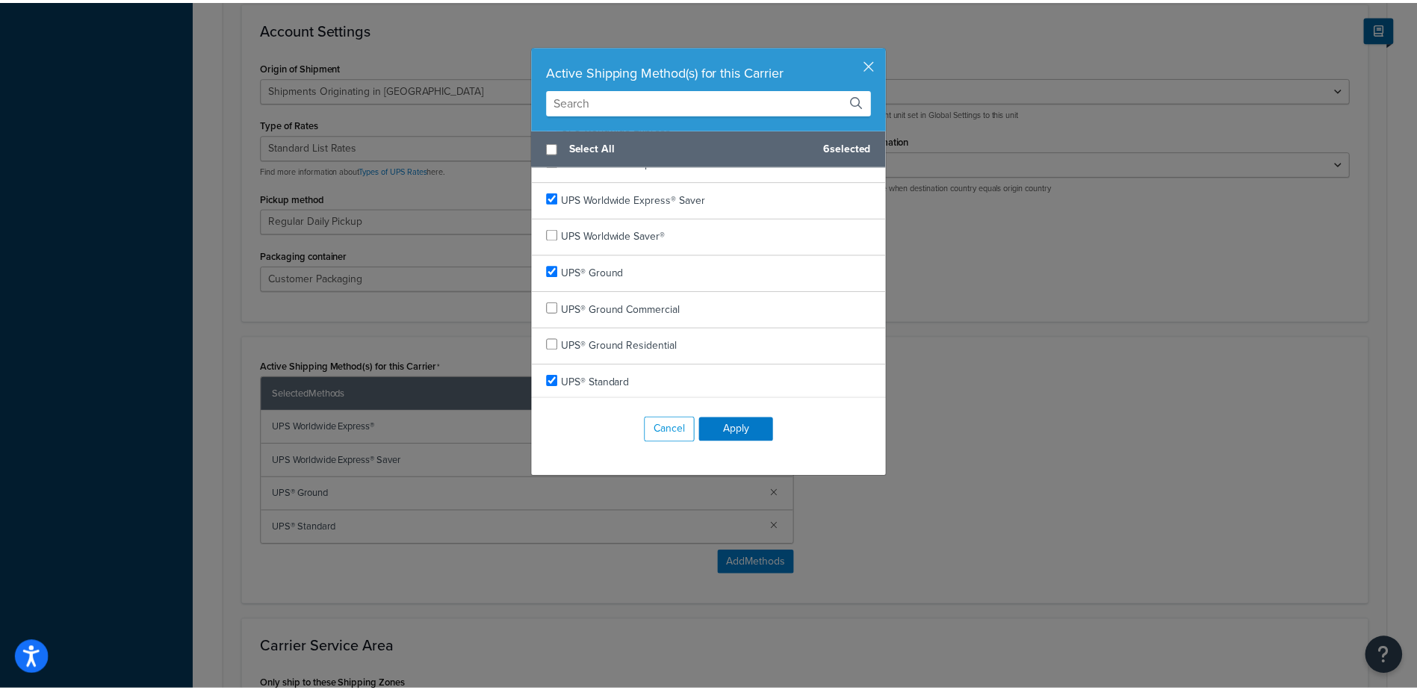
scroll to position [865, 0]
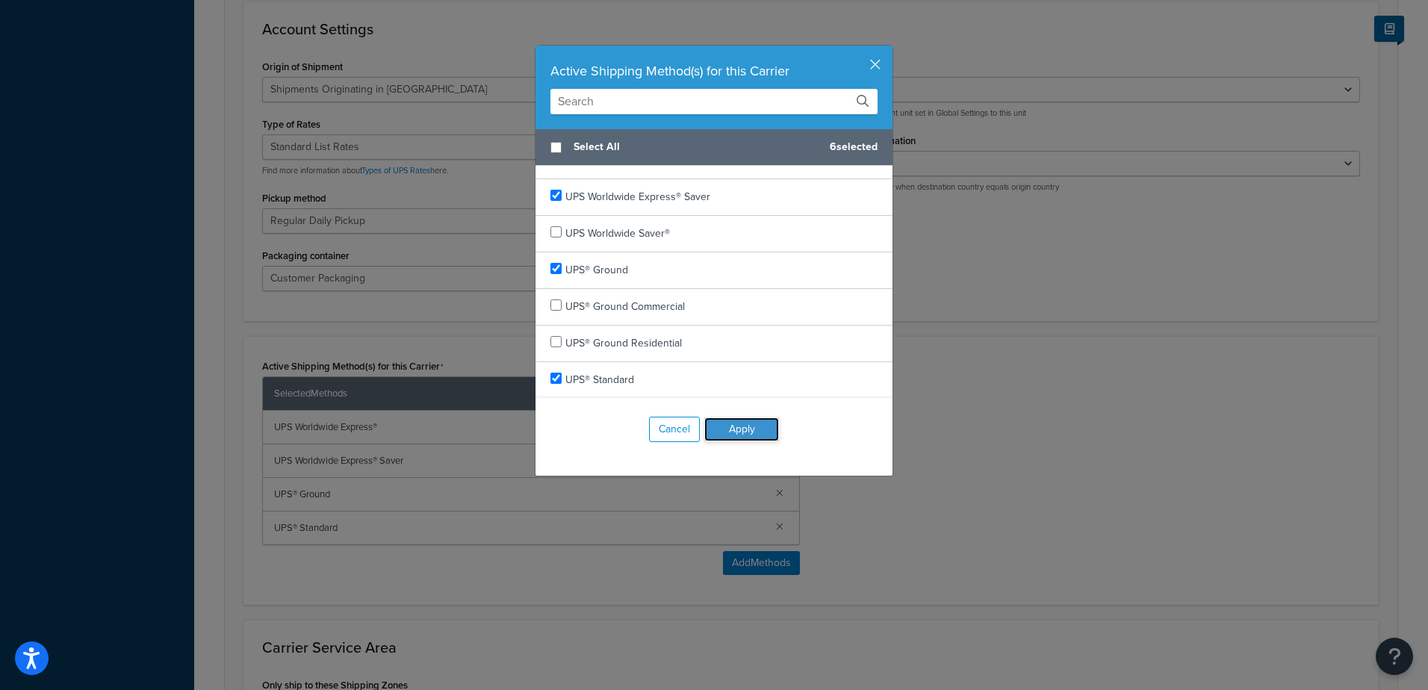
click at [738, 427] on button "Apply" at bounding box center [742, 430] width 75 height 24
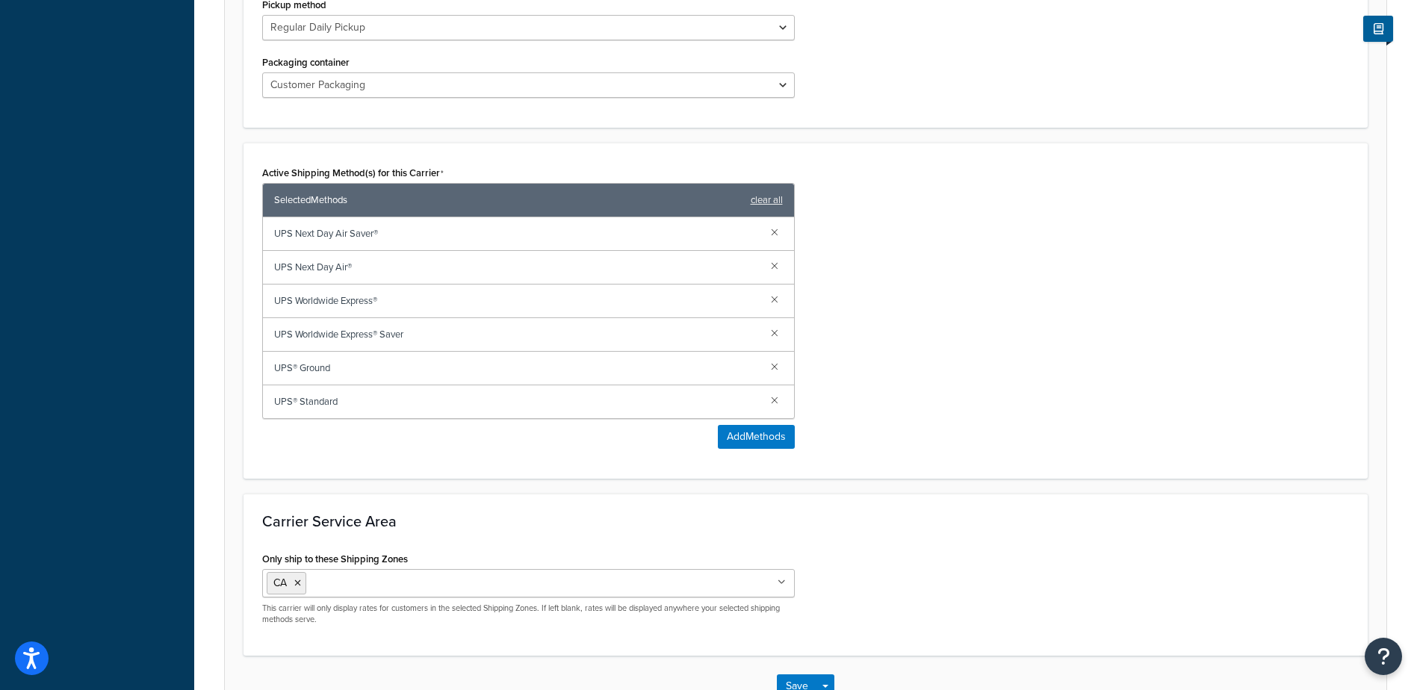
scroll to position [822, 0]
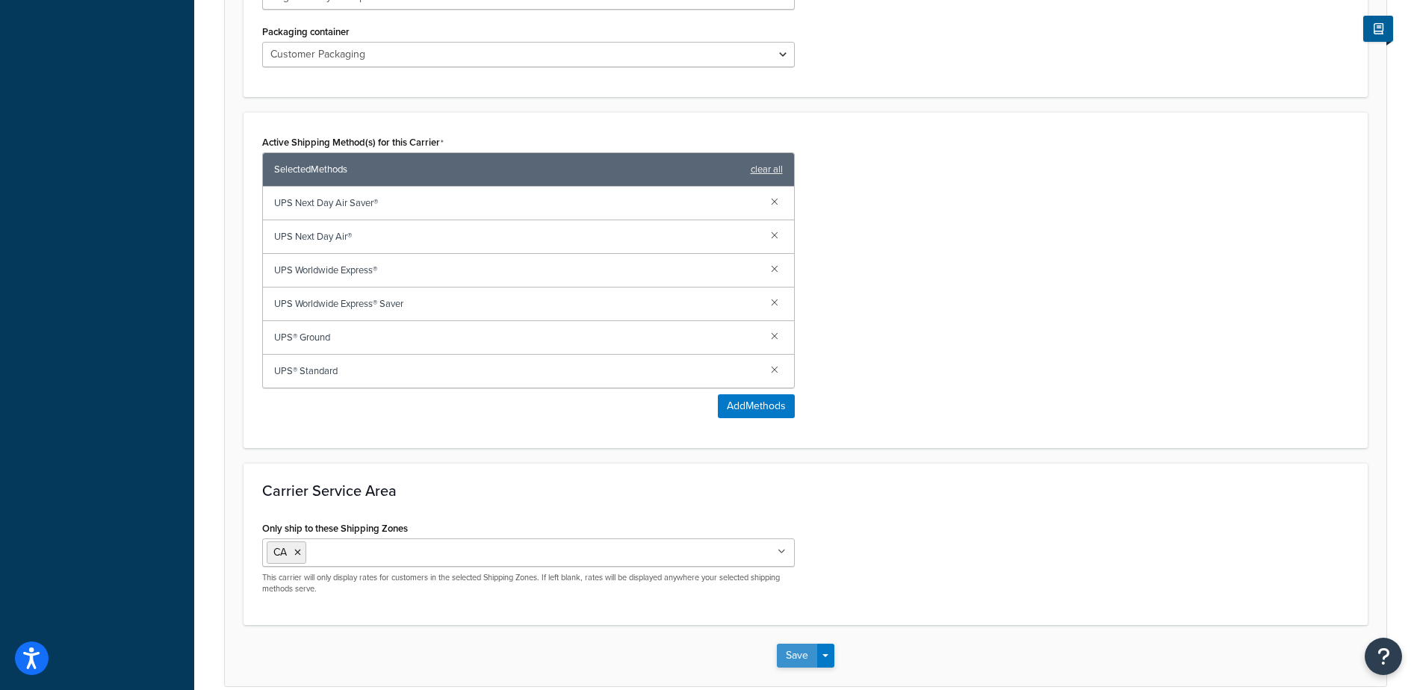
click at [802, 651] on button "Save" at bounding box center [797, 656] width 40 height 24
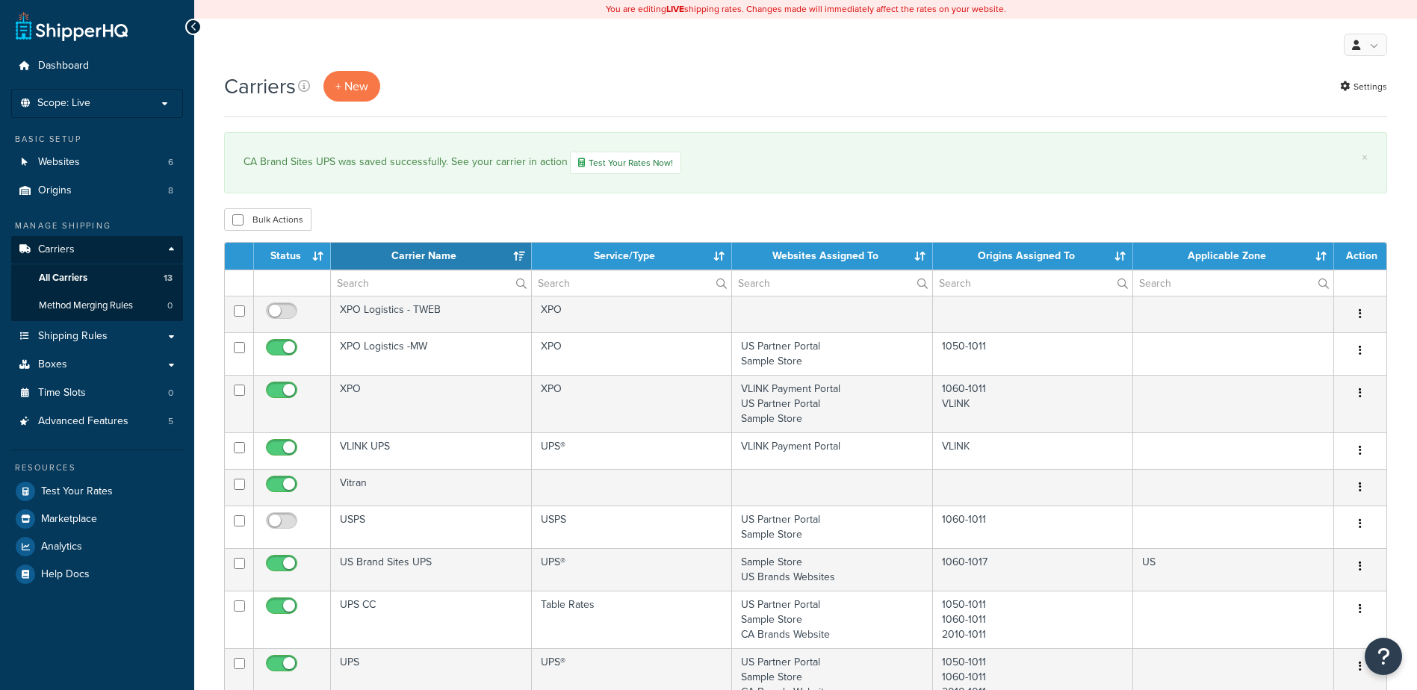
select select "15"
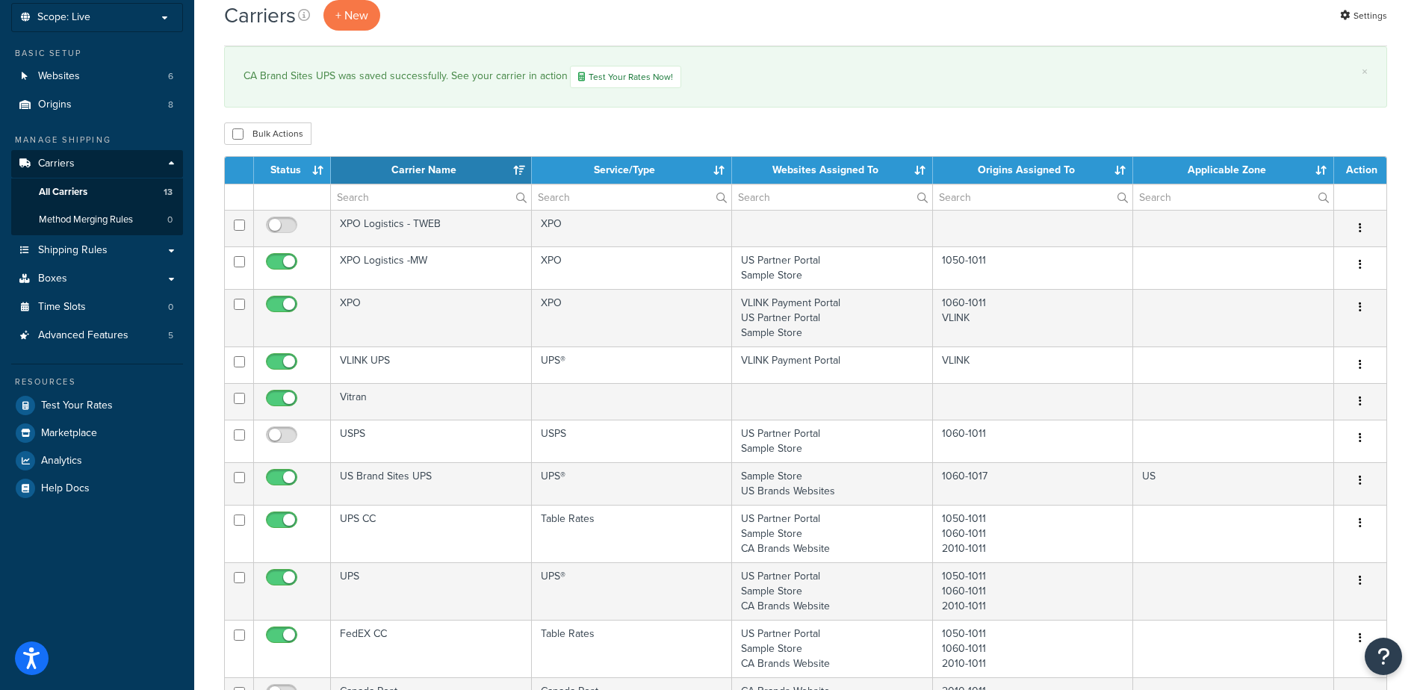
scroll to position [299, 0]
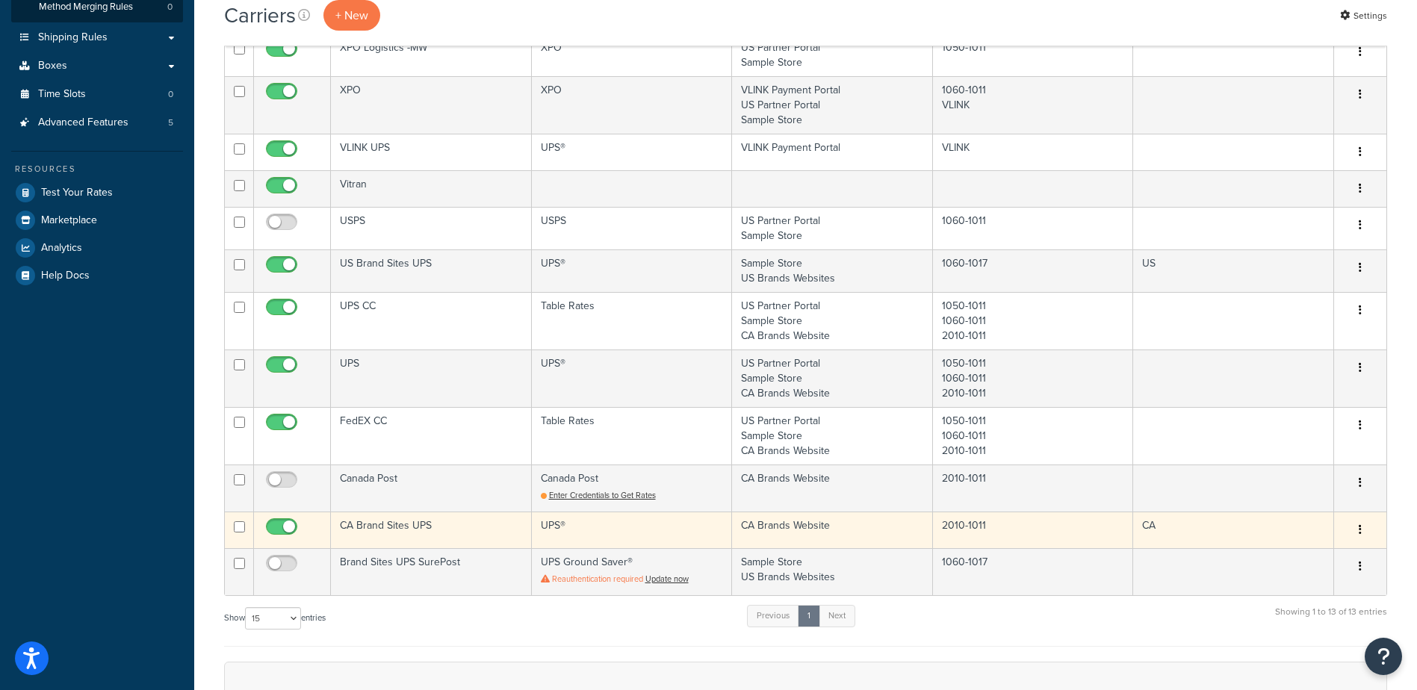
click at [1359, 524] on icon "button" at bounding box center [1360, 529] width 3 height 10
click at [1280, 557] on link "Edit" at bounding box center [1300, 560] width 118 height 31
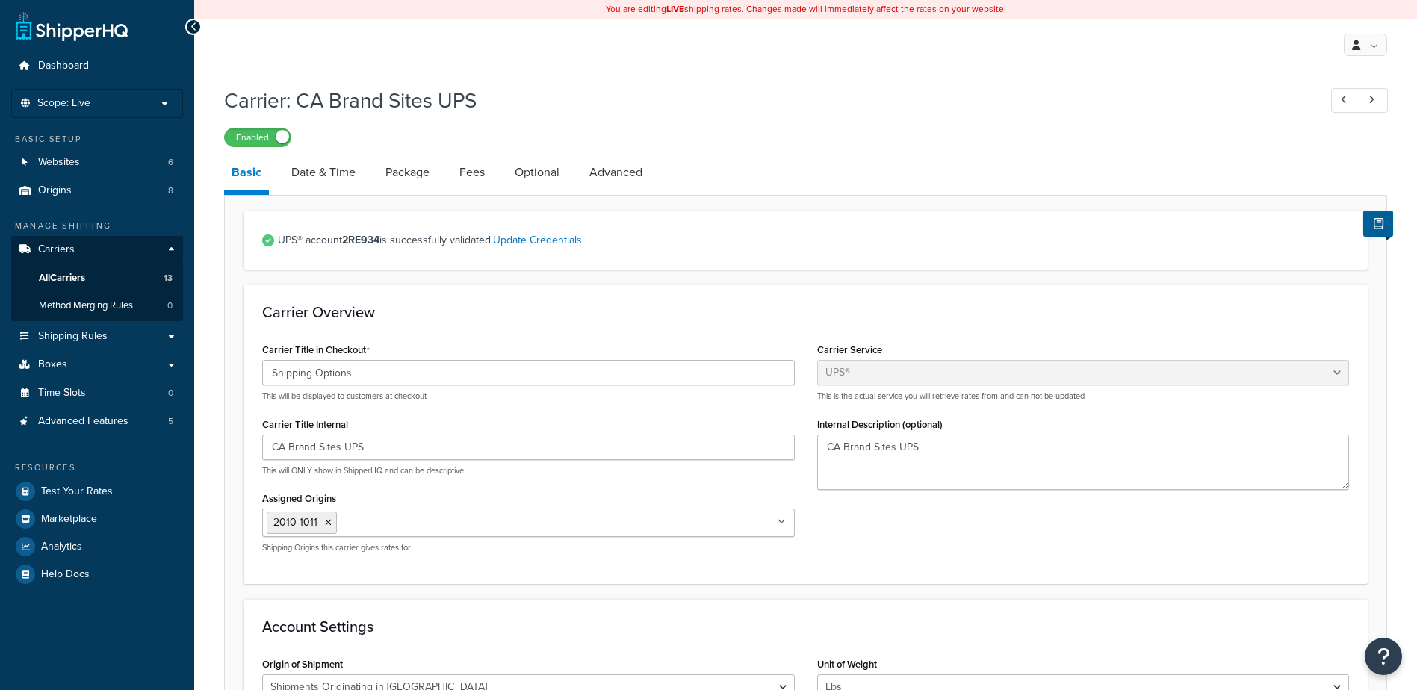
select select "ups"
select select "can"
select select "53"
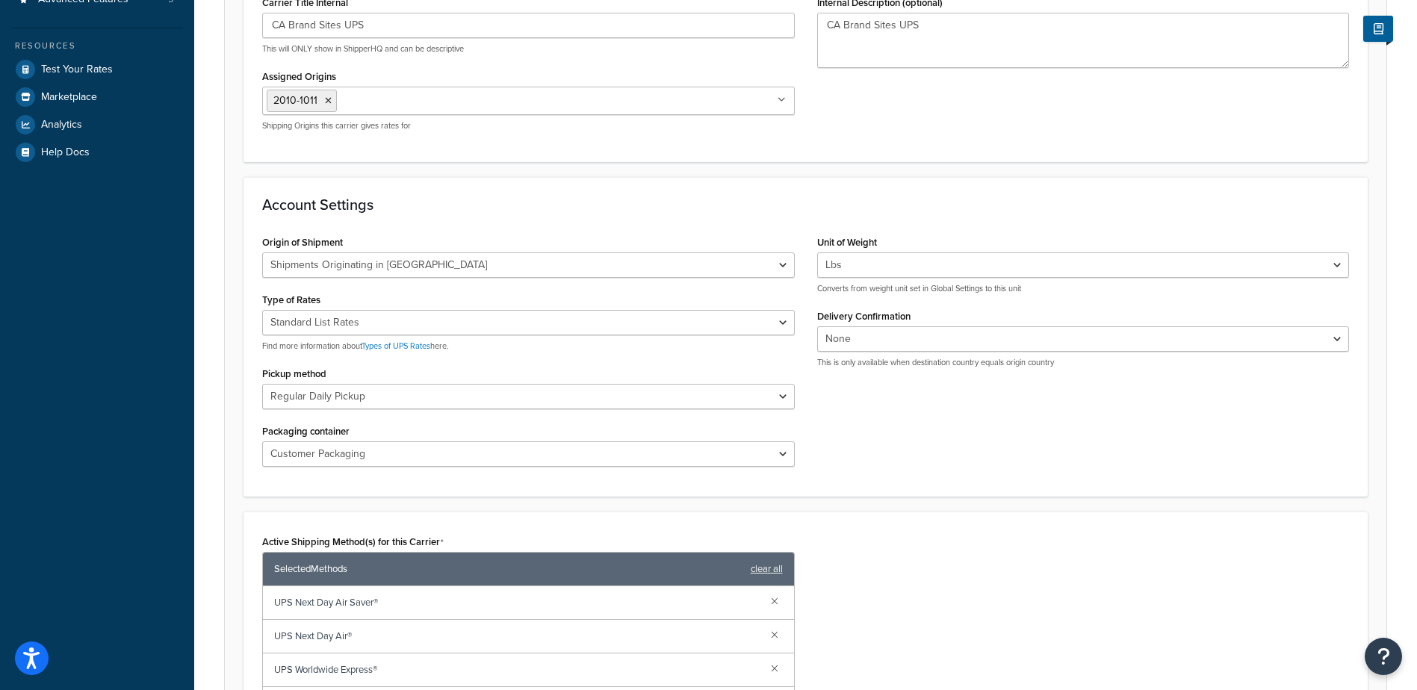
scroll to position [448, 0]
